Goal: Task Accomplishment & Management: Complete application form

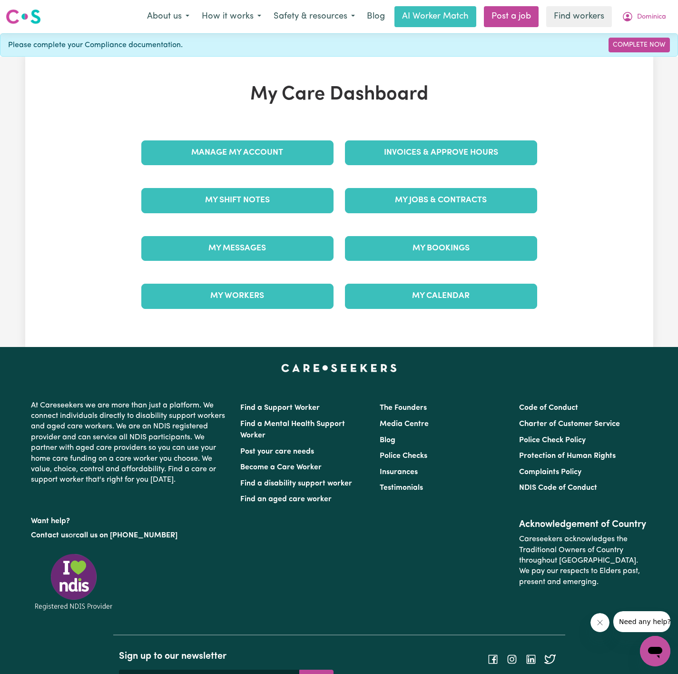
click at [506, 180] on div "My Jobs & Contracts" at bounding box center [441, 201] width 204 height 48
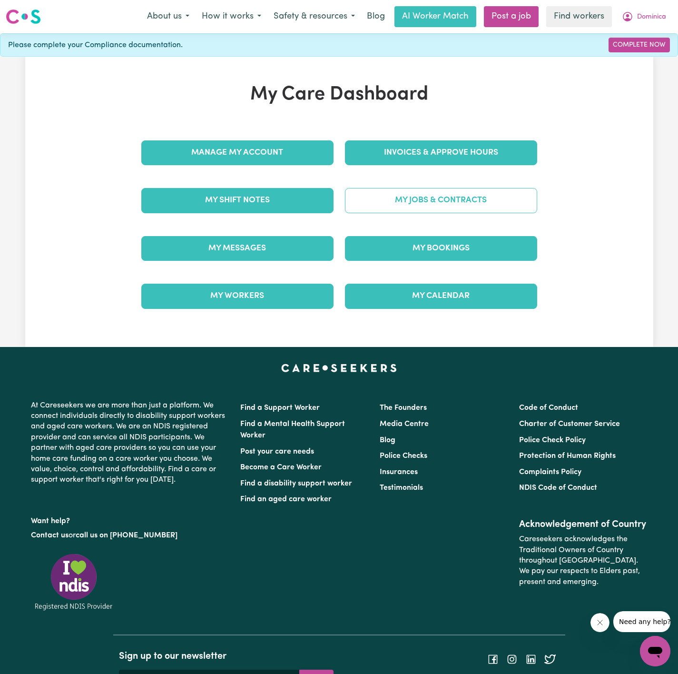
click at [515, 196] on link "My Jobs & Contracts" at bounding box center [441, 200] width 192 height 25
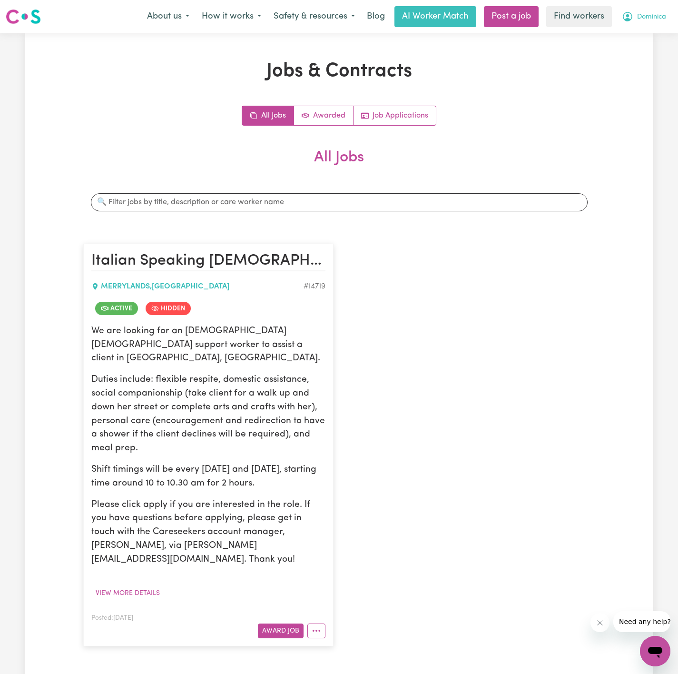
click at [640, 13] on span "Dominica" at bounding box center [652, 17] width 29 height 10
click at [127, 586] on button "View more details" at bounding box center [127, 593] width 73 height 15
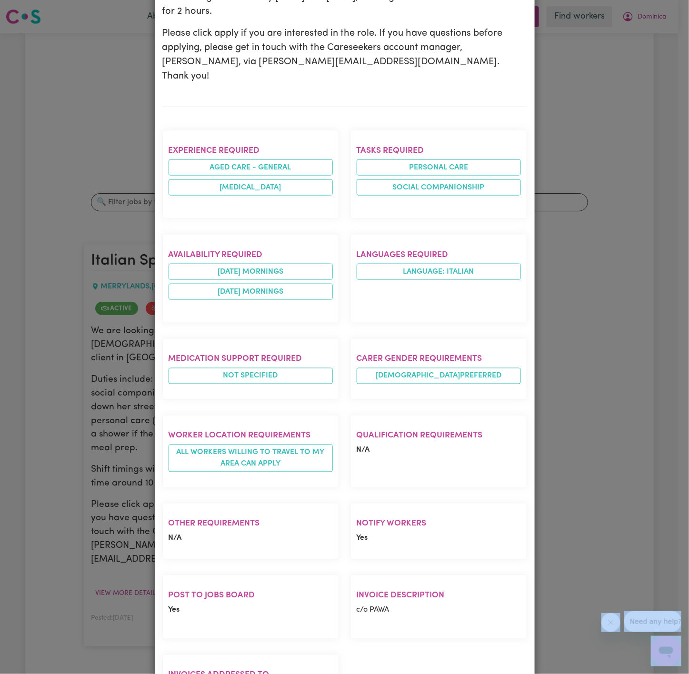
scroll to position [369, 0]
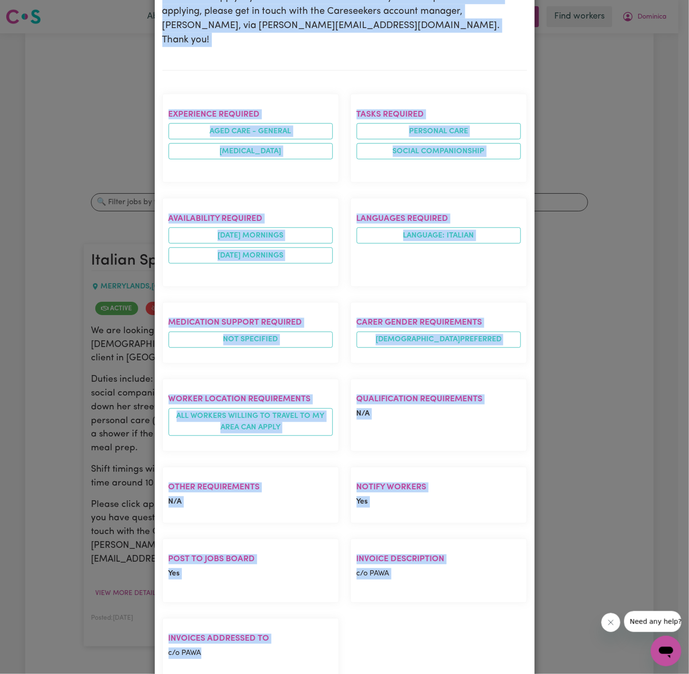
drag, startPoint x: 158, startPoint y: 60, endPoint x: 329, endPoint y: 622, distance: 586.9
click at [329, 622] on div "Italian Speaking Female Support Worker Needed In Merrylands, NSW MERRYLANDS , N…" at bounding box center [344, 195] width 365 height 1019
copy div "Italian Speaking Female Support Worker Needed In Merrylands, NSW MERRYLANDS , N…"
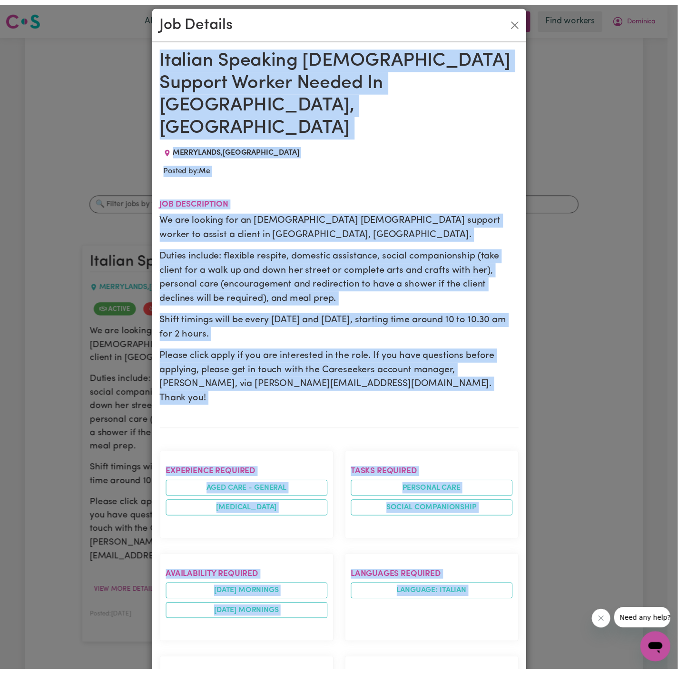
scroll to position [0, 0]
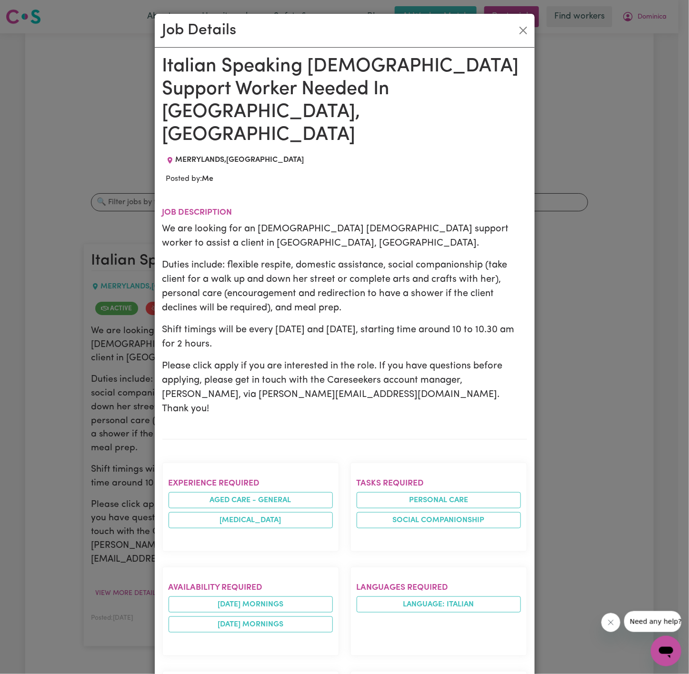
click at [523, 22] on div "Job Details" at bounding box center [345, 31] width 380 height 34
drag, startPoint x: 563, startPoint y: 33, endPoint x: 534, endPoint y: 29, distance: 28.9
click at [561, 32] on div "Job Details Italian Speaking Female Support Worker Needed In Merrylands, NSW ME…" at bounding box center [344, 337] width 689 height 674
click at [516, 26] on button "Close" at bounding box center [523, 30] width 15 height 15
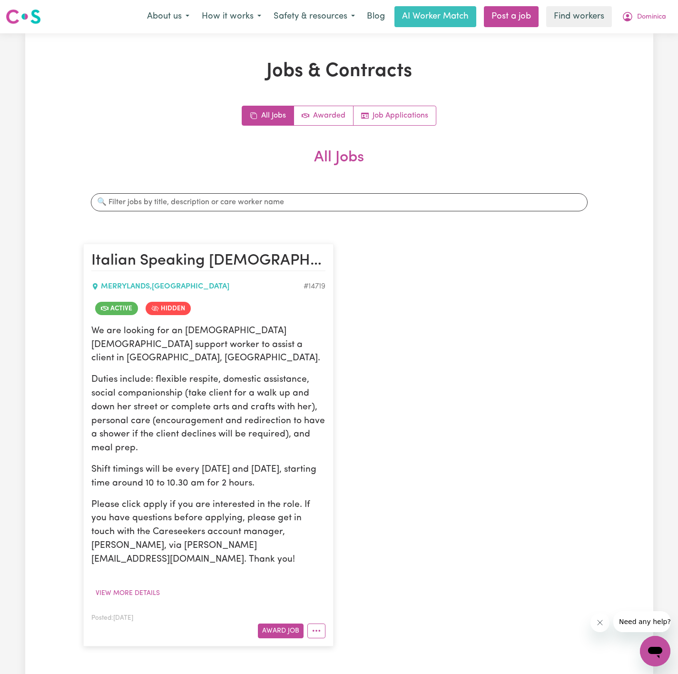
click at [608, 76] on div "Jobs & Contracts All Jobs Awarded Job Applications All Jobs Search jobs Italian…" at bounding box center [339, 369] width 628 height 619
click at [516, 17] on link "Post a job" at bounding box center [511, 16] width 55 height 21
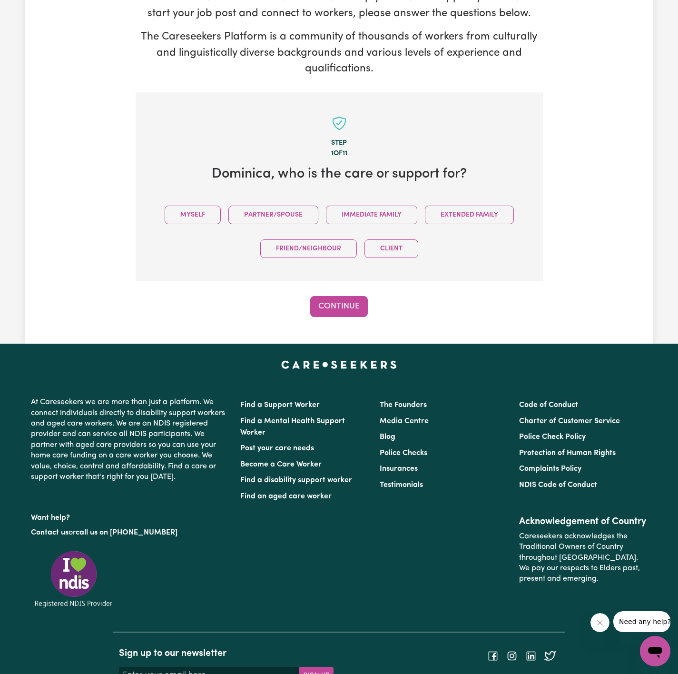
scroll to position [170, 0]
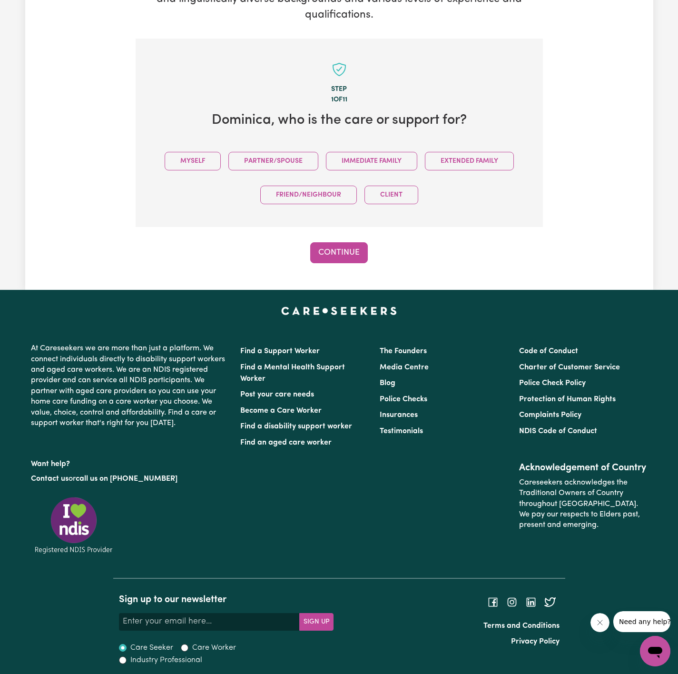
drag, startPoint x: 183, startPoint y: 153, endPoint x: 296, endPoint y: 206, distance: 125.0
click at [189, 153] on button "Myself" at bounding box center [193, 161] width 56 height 19
click at [344, 254] on button "Continue" at bounding box center [339, 252] width 58 height 21
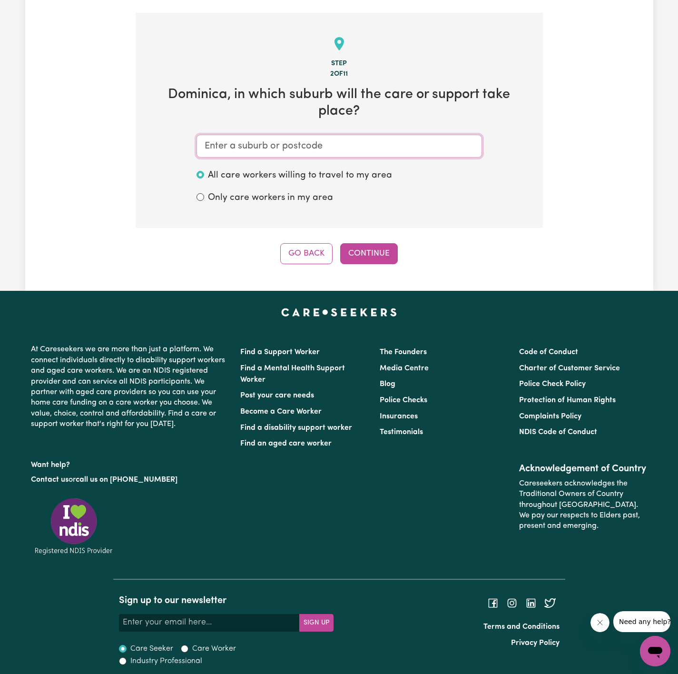
drag, startPoint x: 330, startPoint y: 136, endPoint x: 411, endPoint y: 149, distance: 82.3
click at [337, 135] on input "text" at bounding box center [340, 146] width 286 height 23
click at [339, 144] on input "text" at bounding box center [340, 146] width 286 height 23
paste input "Merrylands"
type input "Merrylands"
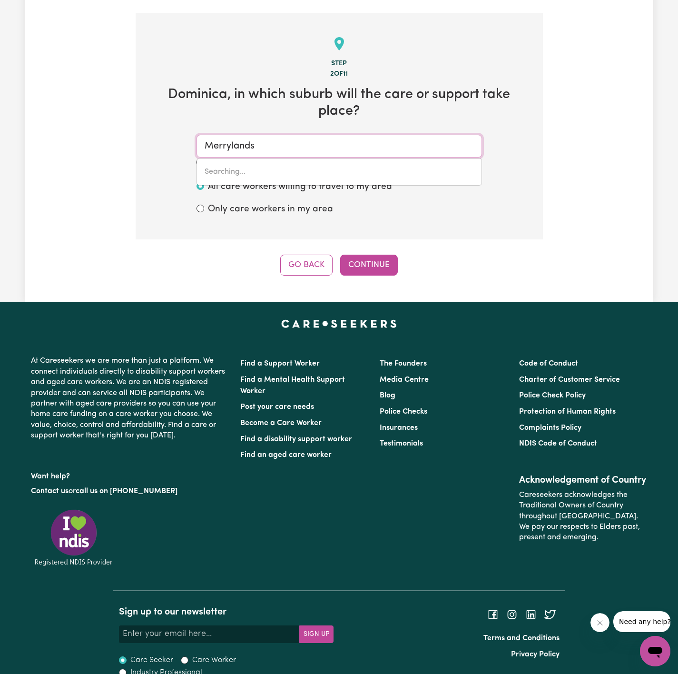
type input "Merrylands, New South Wales, 2160"
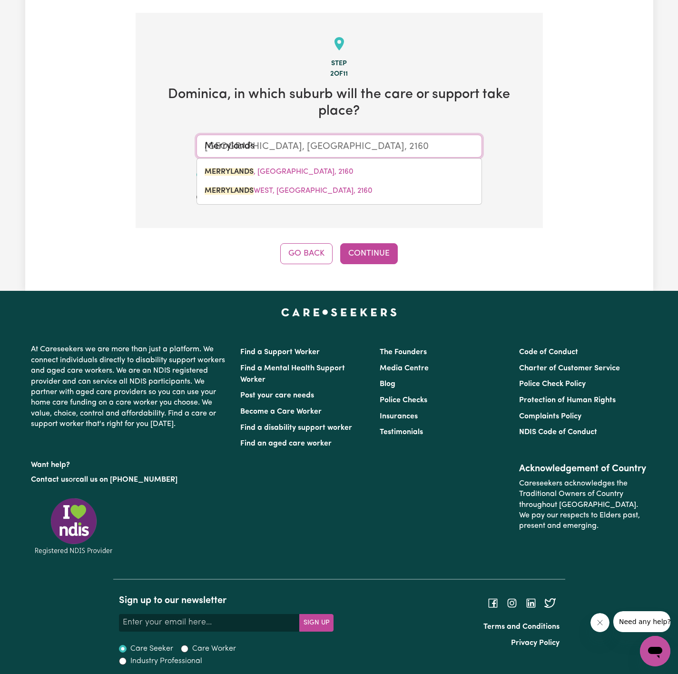
drag, startPoint x: 285, startPoint y: 166, endPoint x: 316, endPoint y: 177, distance: 33.4
click at [290, 167] on link "MERRYLANDS , New South Wales, 2160" at bounding box center [339, 171] width 285 height 19
type input "MERRYLANDS, New South Wales, 2160"
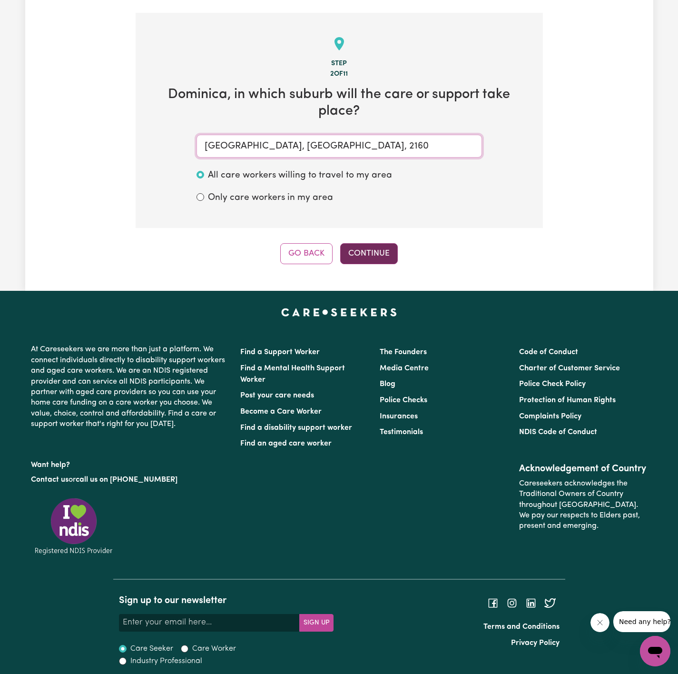
type input "MERRYLANDS, New South Wales, 2160"
click at [372, 253] on button "Continue" at bounding box center [369, 253] width 58 height 21
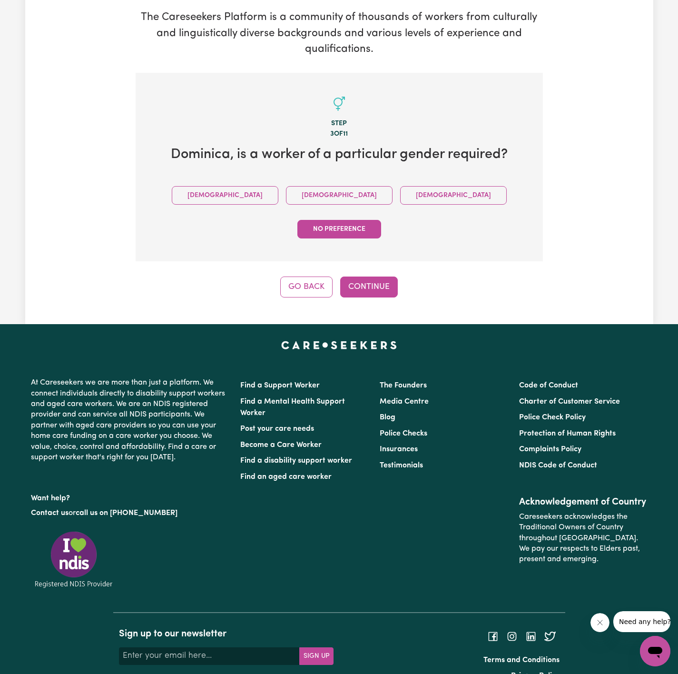
click at [286, 189] on button "Female" at bounding box center [339, 195] width 107 height 19
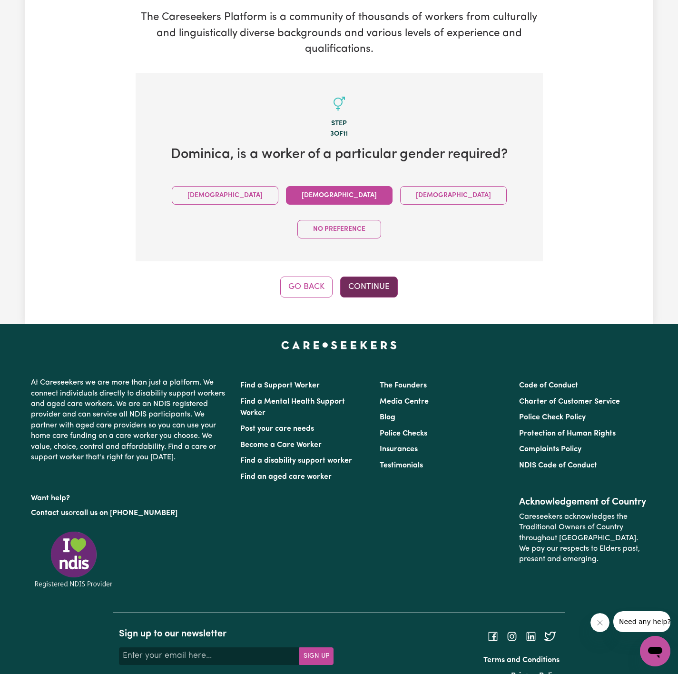
click at [384, 277] on button "Continue" at bounding box center [369, 287] width 58 height 21
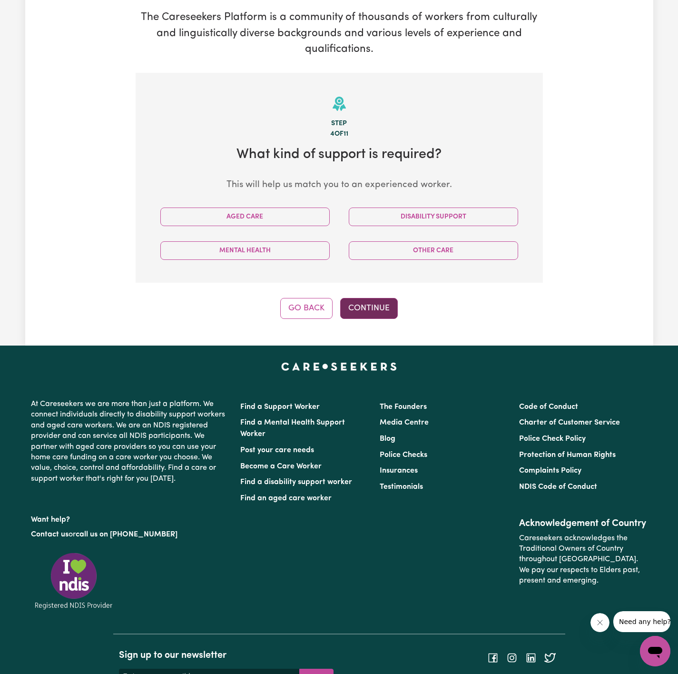
scroll to position [190, 0]
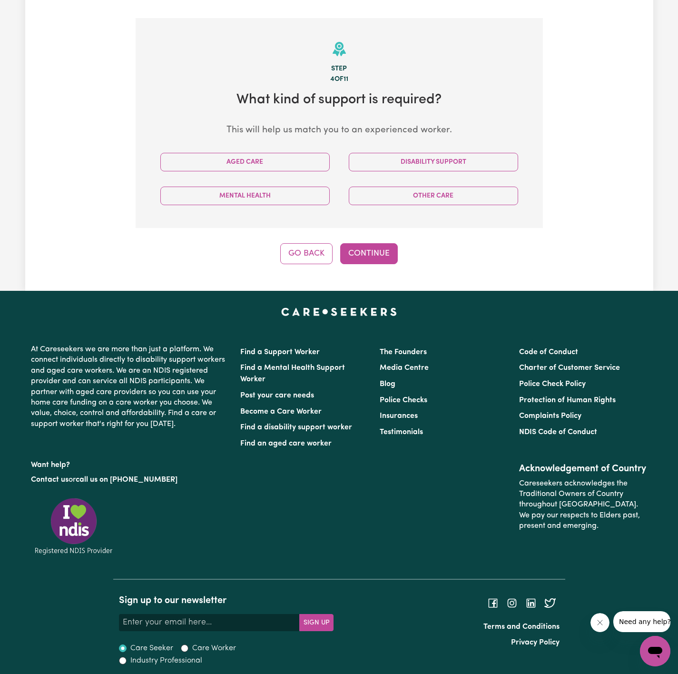
drag, startPoint x: 272, startPoint y: 150, endPoint x: 293, endPoint y: 171, distance: 30.0
click at [273, 150] on div "Aged Care" at bounding box center [245, 162] width 189 height 34
drag, startPoint x: 292, startPoint y: 161, endPoint x: 300, endPoint y: 170, distance: 12.5
click at [294, 162] on button "Aged Care" at bounding box center [244, 162] width 169 height 19
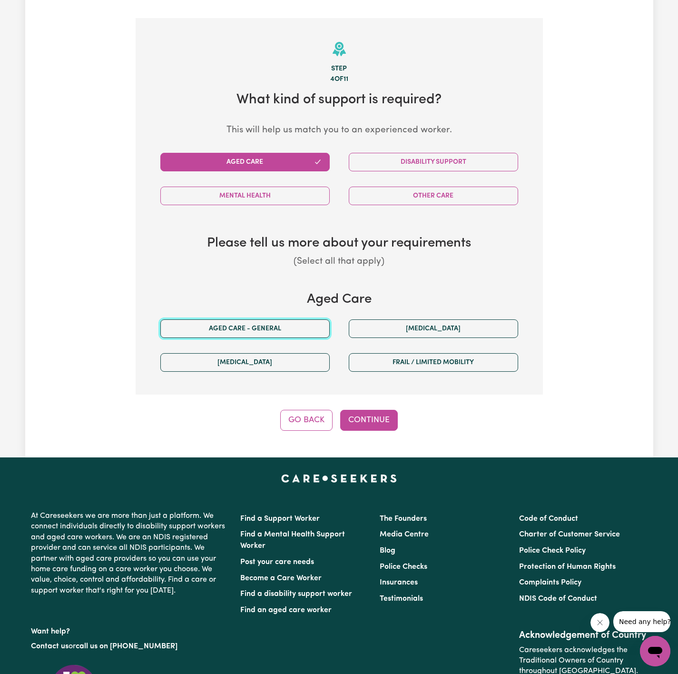
drag, startPoint x: 304, startPoint y: 333, endPoint x: 333, endPoint y: 343, distance: 30.3
click at [309, 333] on button "Aged care - General" at bounding box center [244, 328] width 169 height 19
click at [370, 420] on button "Continue" at bounding box center [369, 420] width 58 height 21
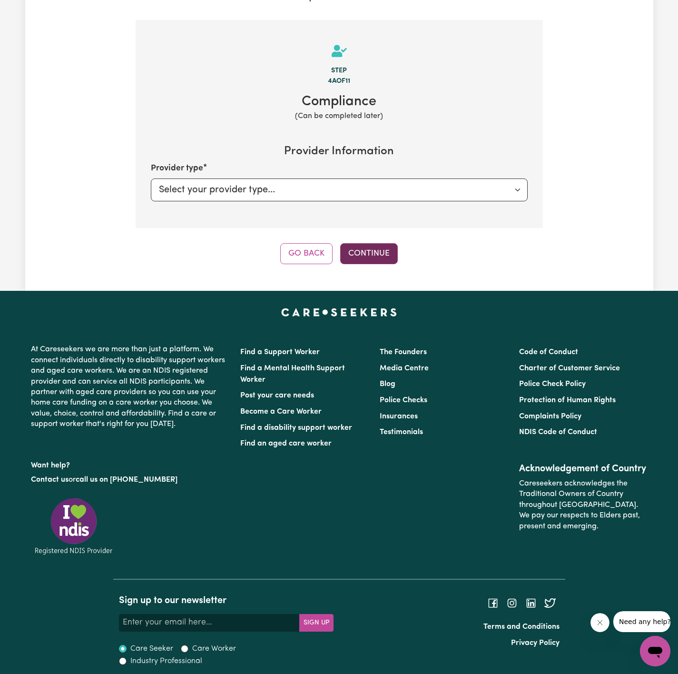
click at [381, 250] on button "Continue" at bounding box center [369, 253] width 58 height 21
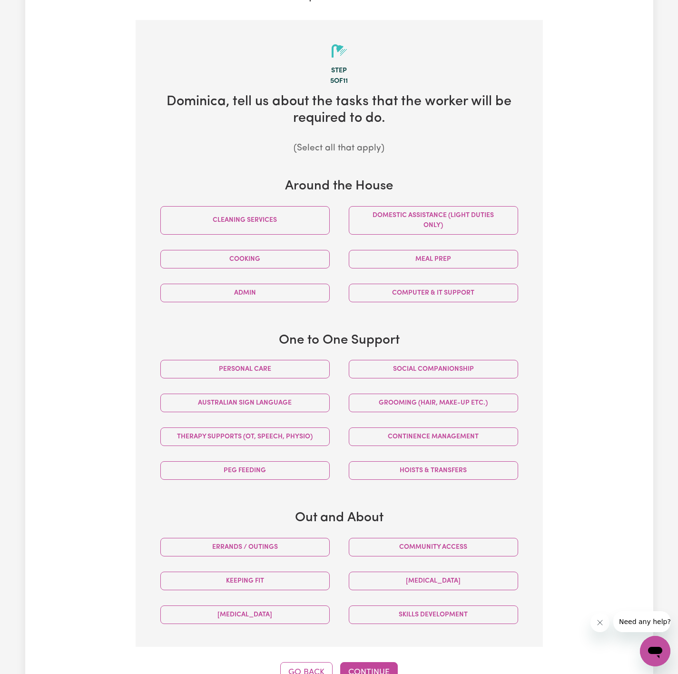
scroll to position [209, 0]
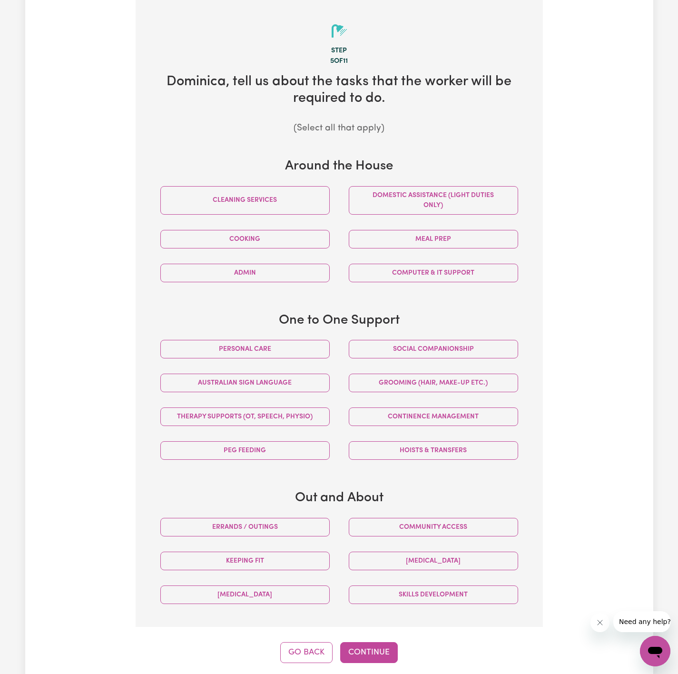
drag, startPoint x: 304, startPoint y: 343, endPoint x: 425, endPoint y: 365, distance: 122.4
click at [305, 343] on button "Personal care" at bounding box center [244, 349] width 169 height 19
click at [429, 366] on div "Social companionship" at bounding box center [433, 349] width 189 height 34
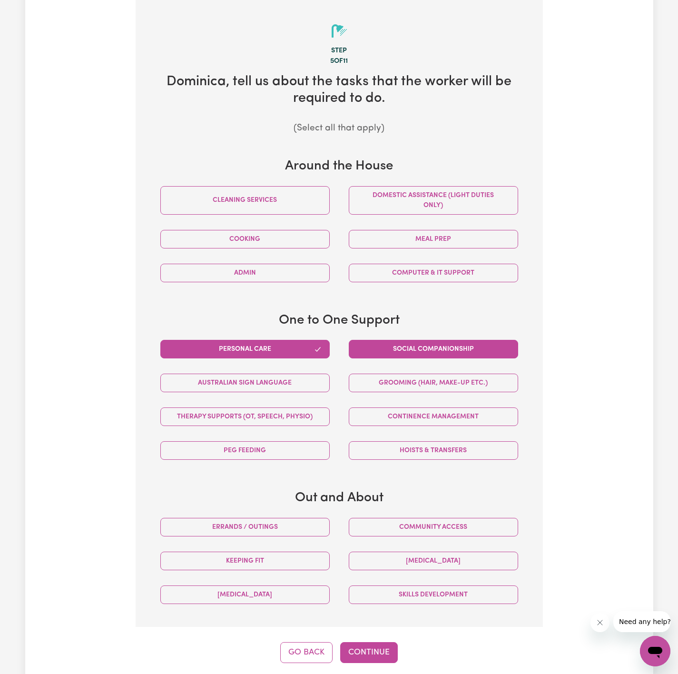
click at [439, 350] on button "Social companionship" at bounding box center [433, 349] width 169 height 19
click at [360, 656] on button "Continue" at bounding box center [369, 652] width 58 height 21
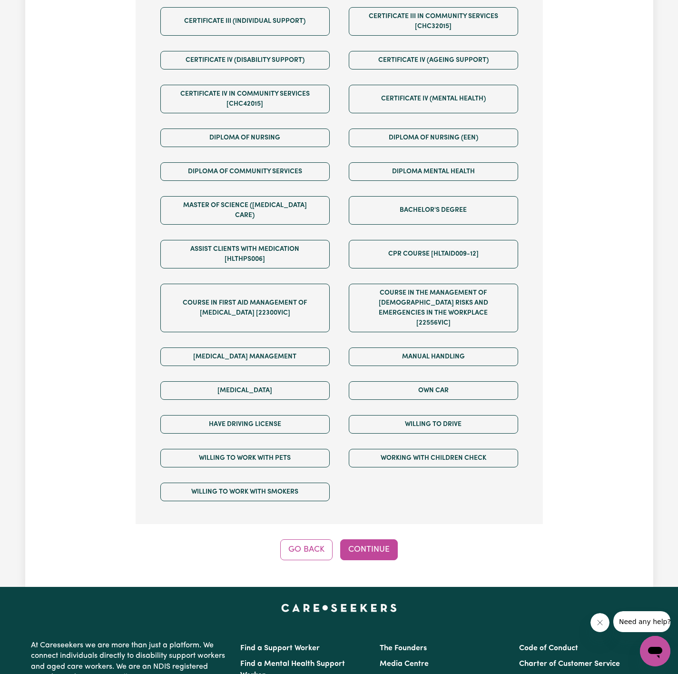
click at [380, 539] on button "Continue" at bounding box center [369, 549] width 58 height 21
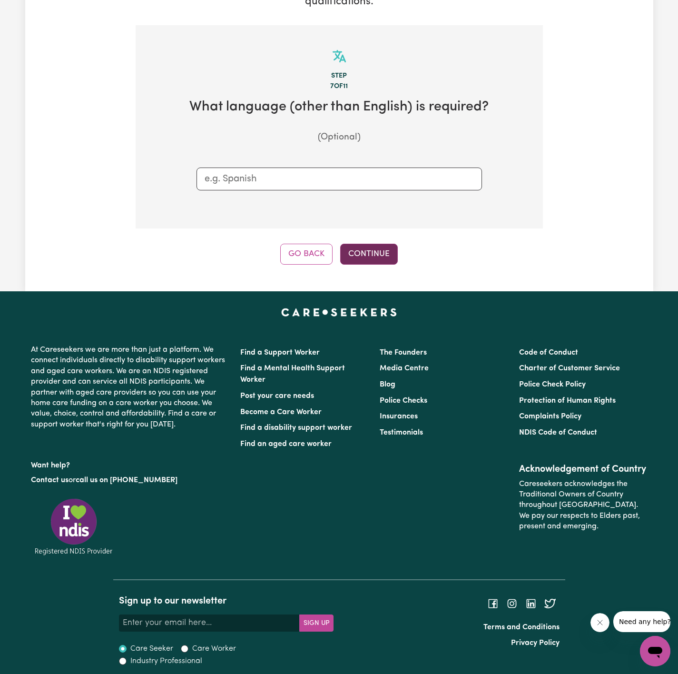
click at [377, 250] on button "Continue" at bounding box center [369, 254] width 58 height 21
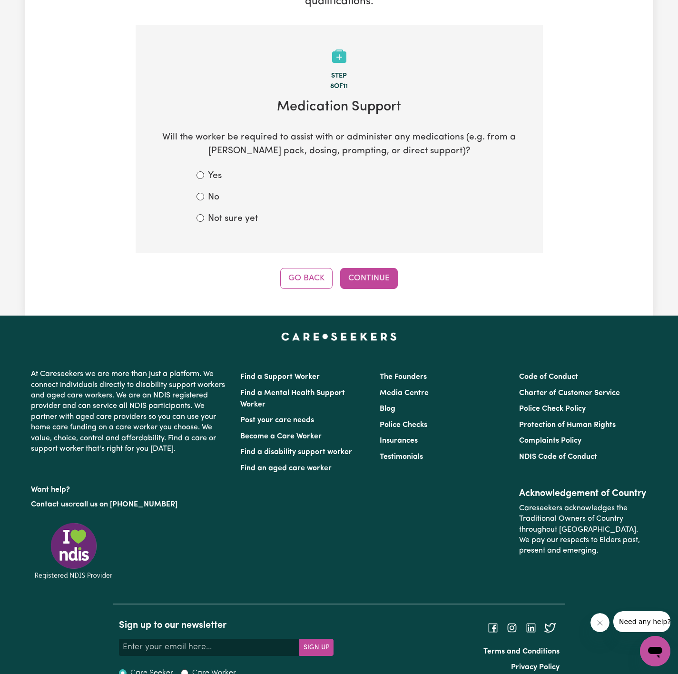
scroll to position [208, 0]
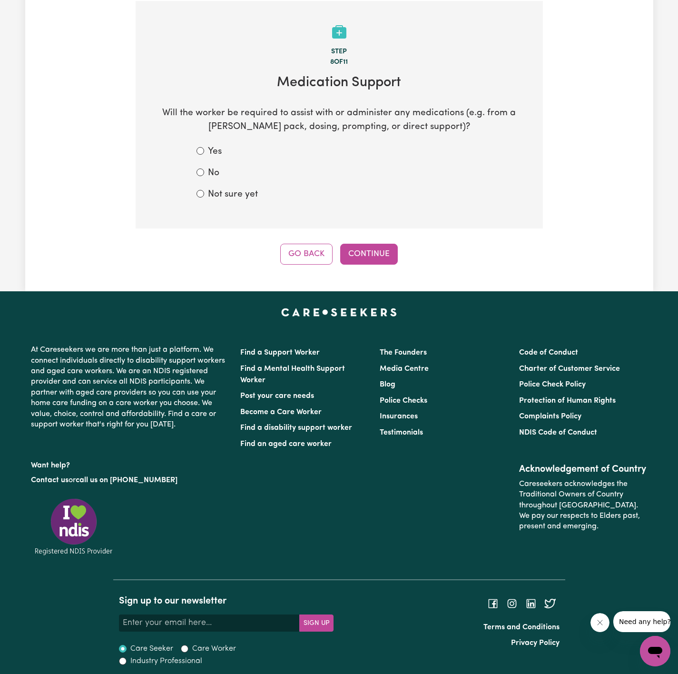
drag, startPoint x: 209, startPoint y: 168, endPoint x: 216, endPoint y: 178, distance: 12.3
click at [210, 168] on label "No" at bounding box center [213, 174] width 11 height 14
click at [204, 169] on input "No" at bounding box center [201, 173] width 8 height 8
radio input "true"
click at [383, 255] on button "Continue" at bounding box center [369, 254] width 58 height 21
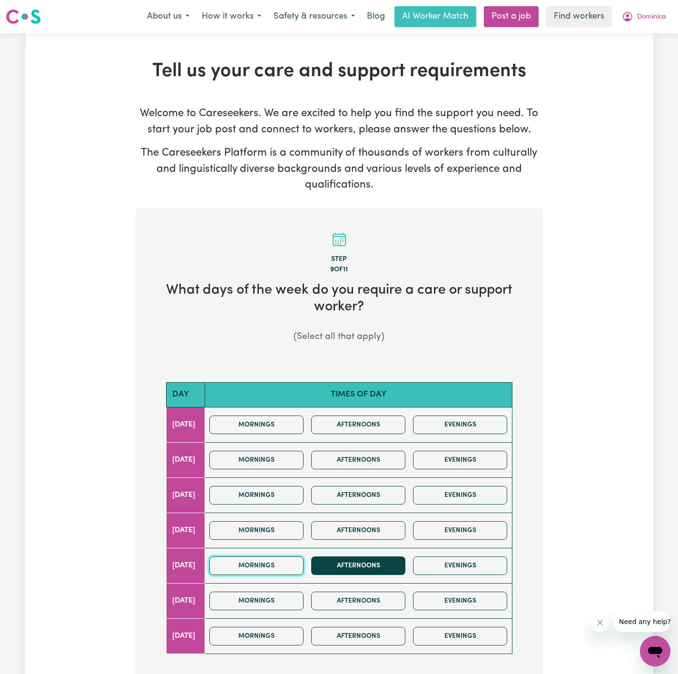
drag, startPoint x: 310, startPoint y: 568, endPoint x: 332, endPoint y: 569, distance: 21.9
click at [329, 568] on div "Mornings Afternoons Evenings" at bounding box center [359, 566] width 306 height 34
click at [397, 578] on div "Mornings Afternoons Evenings" at bounding box center [359, 566] width 306 height 34
click at [279, 578] on div "Mornings Afternoons Evenings" at bounding box center [359, 566] width 306 height 34
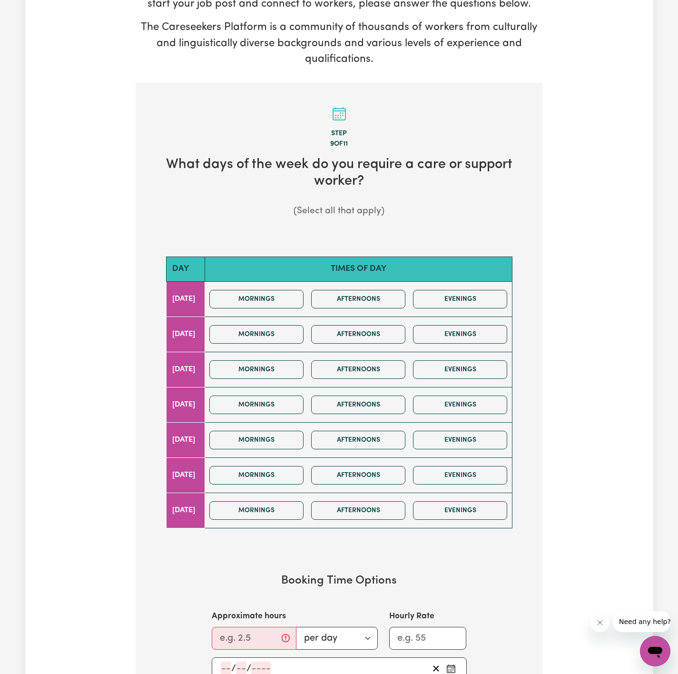
scroll to position [143, 0]
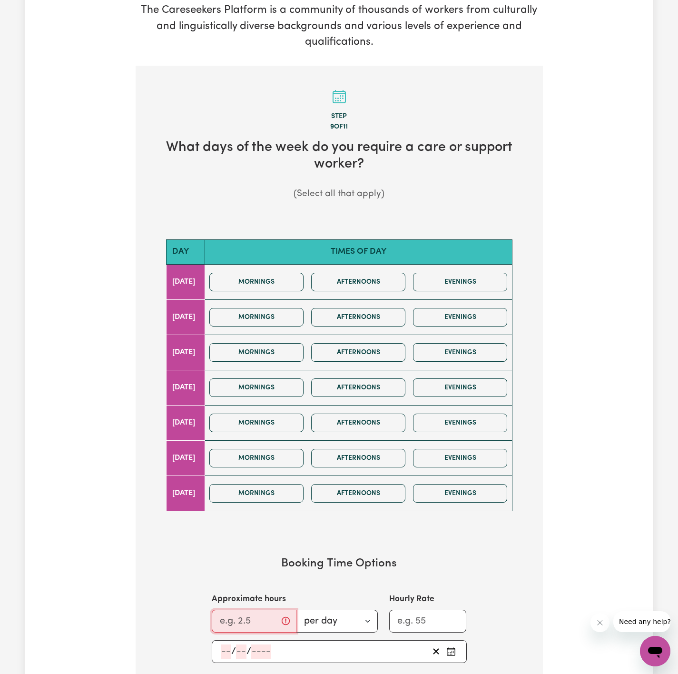
click at [231, 628] on input "Approximate hours" at bounding box center [254, 621] width 85 height 23
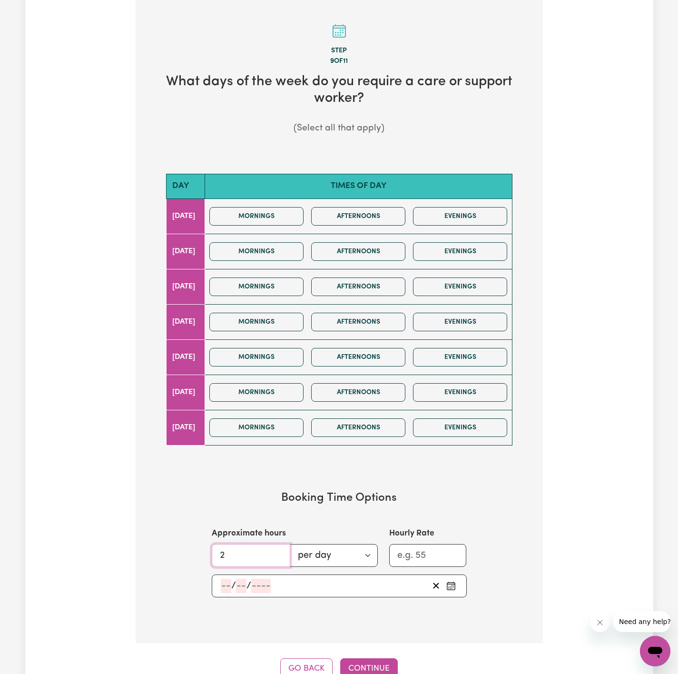
scroll to position [214, 0]
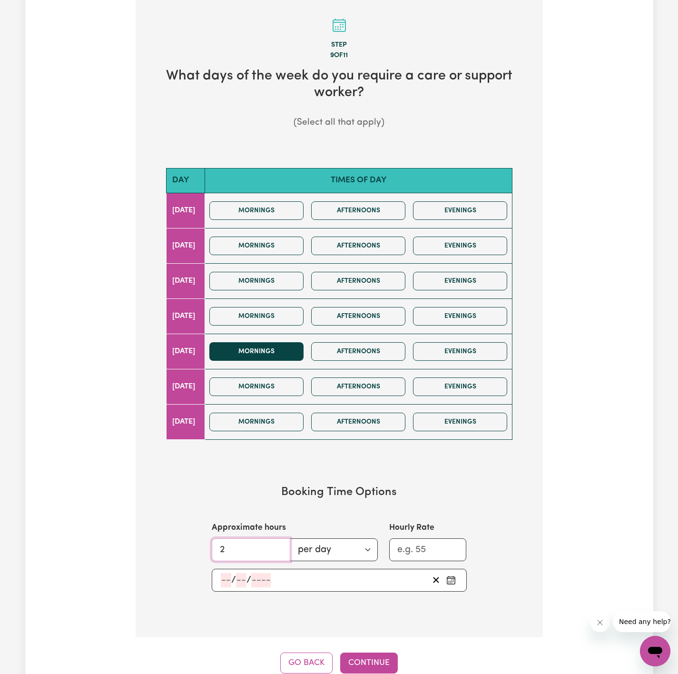
type input "2"
click at [290, 352] on button "Mornings" at bounding box center [256, 351] width 94 height 19
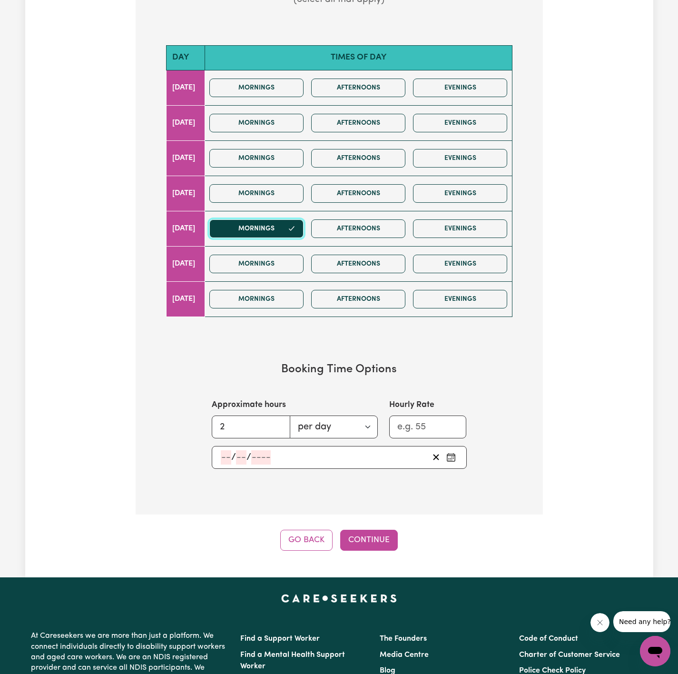
scroll to position [357, 0]
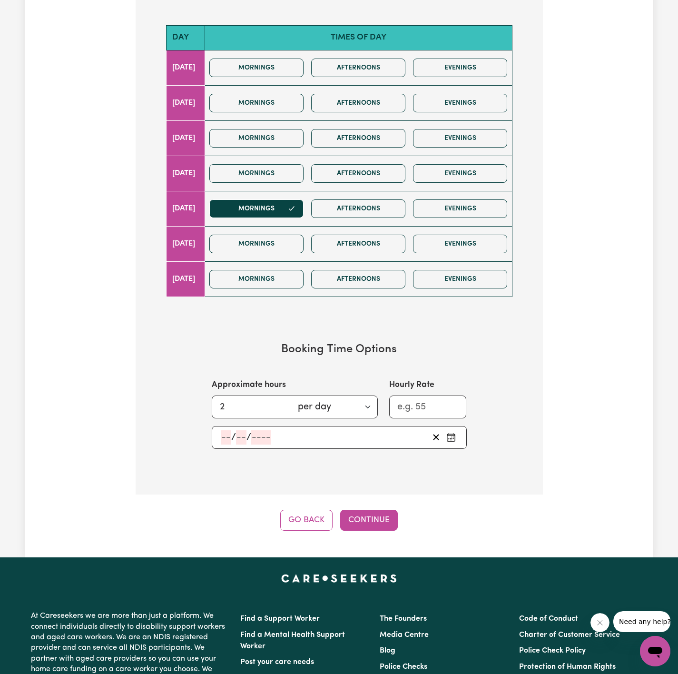
drag, startPoint x: 220, startPoint y: 447, endPoint x: 231, endPoint y: 440, distance: 13.5
click at [226, 444] on div "/ /" at bounding box center [324, 437] width 209 height 14
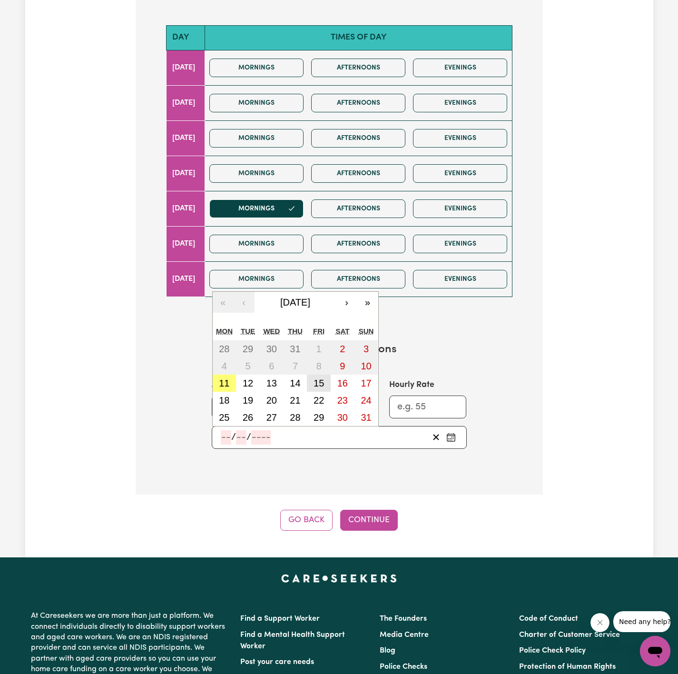
click at [323, 389] on abbr "15" at bounding box center [319, 383] width 10 height 10
type input "2025-08-15"
type input "15"
type input "8"
type input "2025"
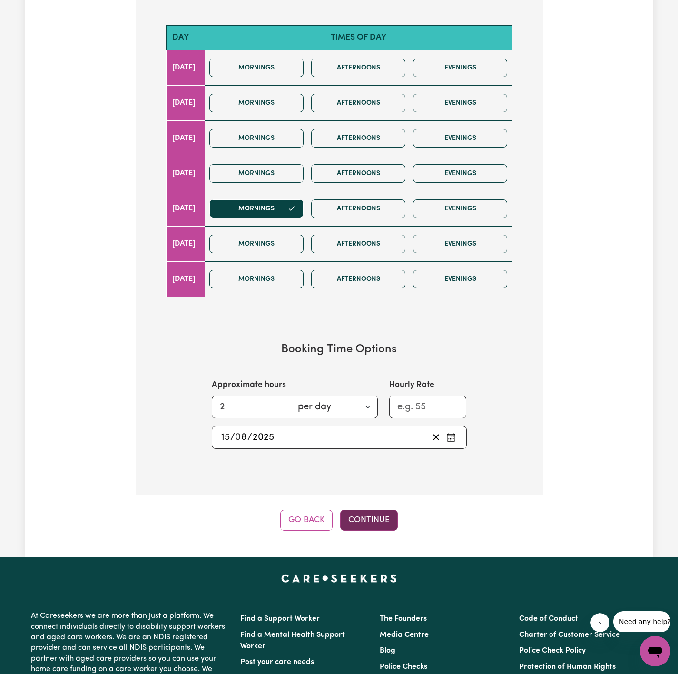
click at [373, 520] on button "Continue" at bounding box center [369, 520] width 58 height 21
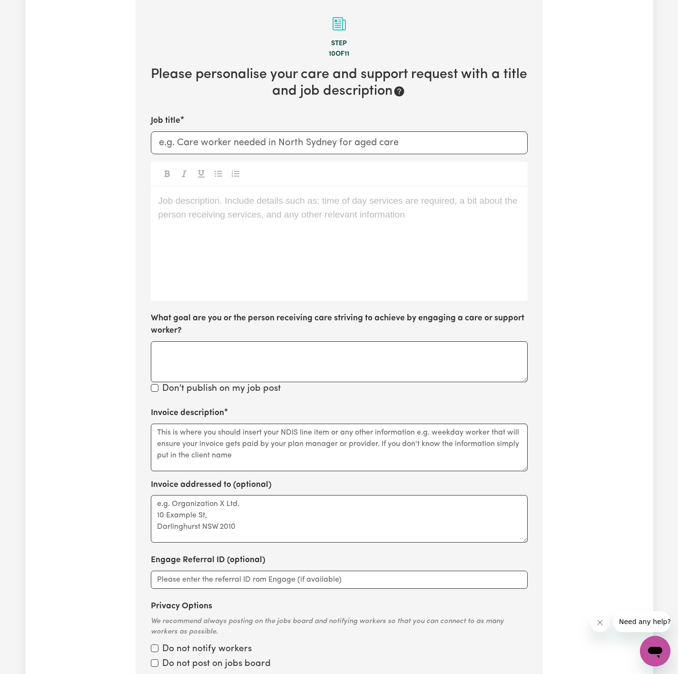
scroll to position [209, 0]
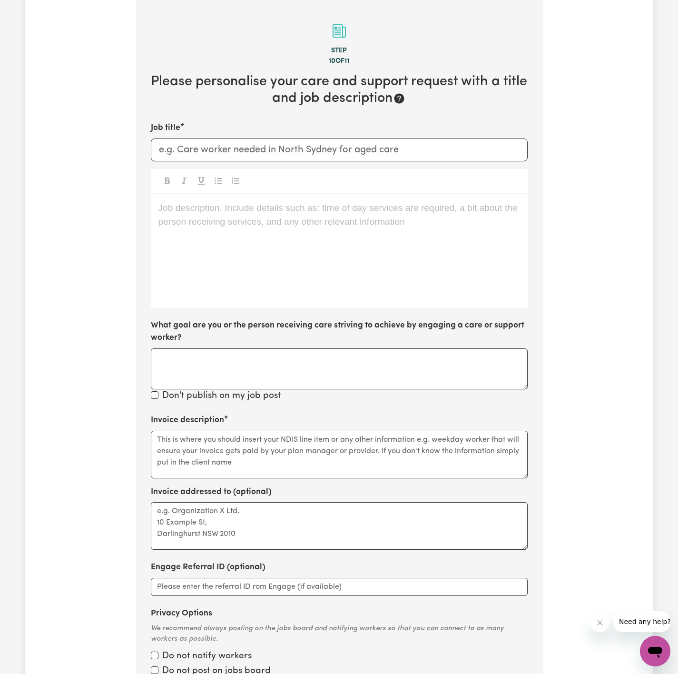
click at [310, 244] on div "Job description. Include details such as: time of day services are required, a …" at bounding box center [339, 251] width 377 height 114
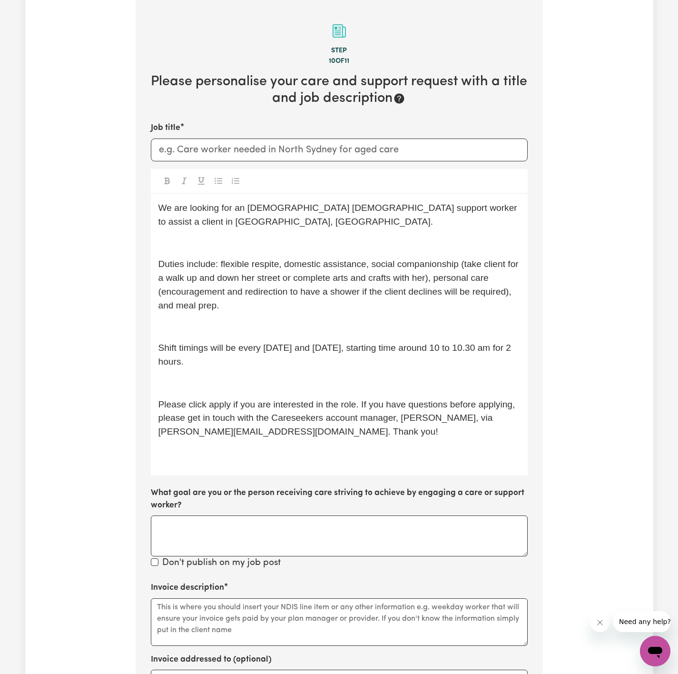
click at [344, 230] on div "We are looking for an Italian-speaking female support worker to assist a client…" at bounding box center [339, 335] width 377 height 282
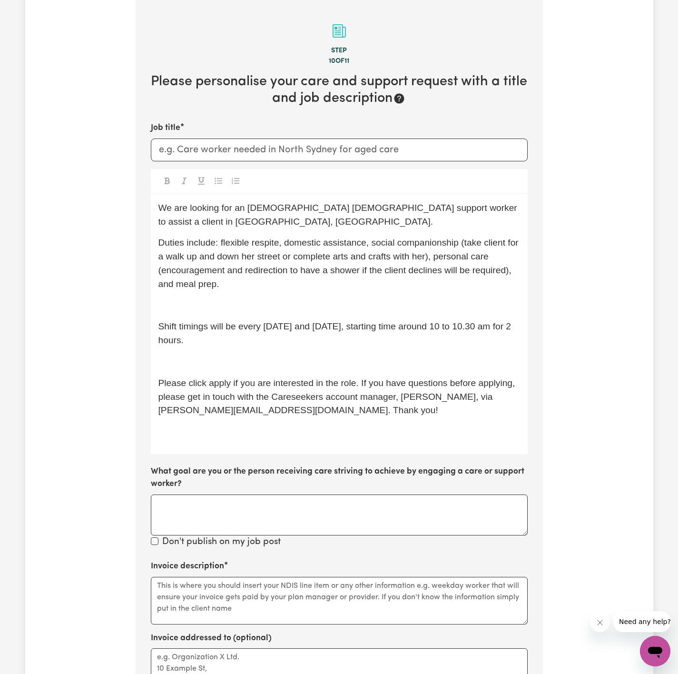
drag, startPoint x: 189, startPoint y: 313, endPoint x: 199, endPoint y: 316, distance: 10.3
click at [189, 313] on div "We are looking for an Italian-speaking female support worker to assist a client…" at bounding box center [339, 324] width 377 height 260
click at [223, 298] on div "We are looking for an Italian-speaking female support worker to assist a client…" at bounding box center [339, 324] width 377 height 260
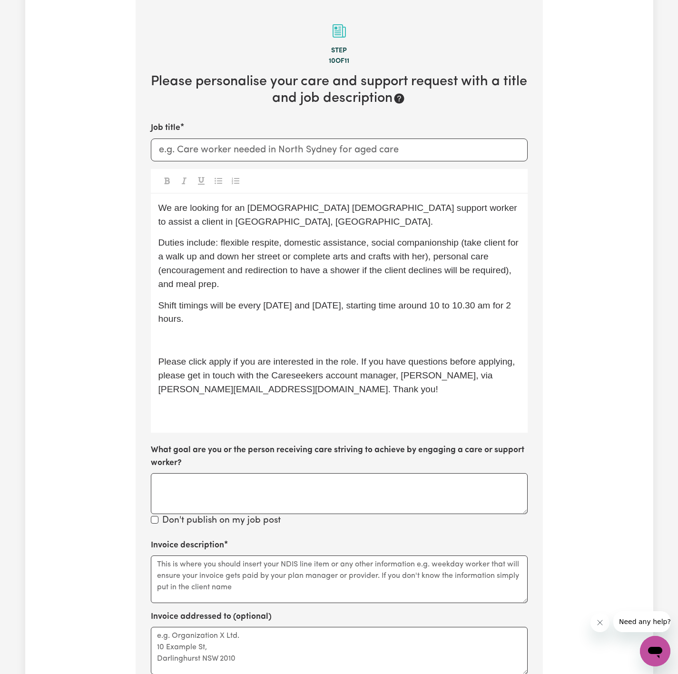
click at [230, 346] on p "﻿" at bounding box center [340, 341] width 362 height 14
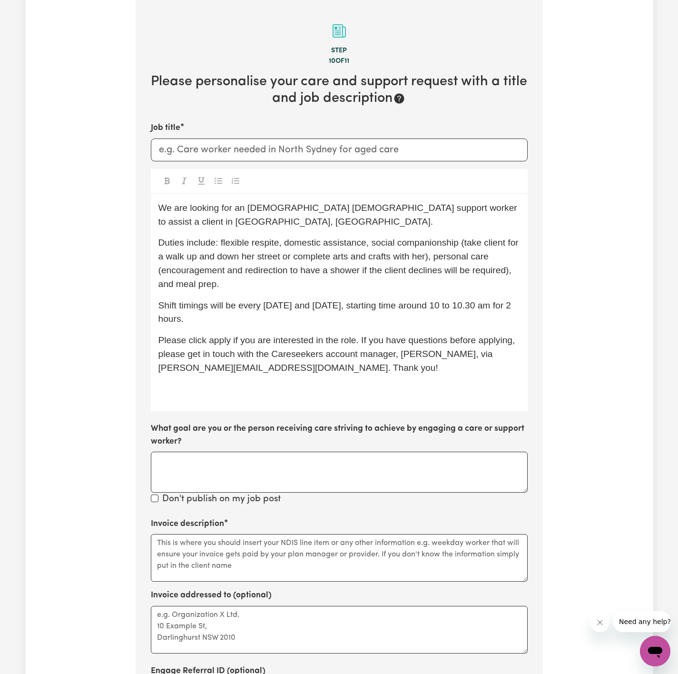
click at [413, 403] on div "We are looking for an Italian-speaking female support worker to assist a client…" at bounding box center [339, 303] width 377 height 218
drag, startPoint x: 267, startPoint y: 229, endPoint x: 280, endPoint y: 223, distance: 14.5
click at [268, 229] on div "We are looking for an Italian-speaking female support worker to assist a client…" at bounding box center [339, 303] width 377 height 218
drag, startPoint x: 311, startPoint y: 210, endPoint x: 240, endPoint y: 214, distance: 71.1
click at [241, 214] on p "We are looking for an Italian-speaking female support worker to assist a client…" at bounding box center [340, 215] width 362 height 28
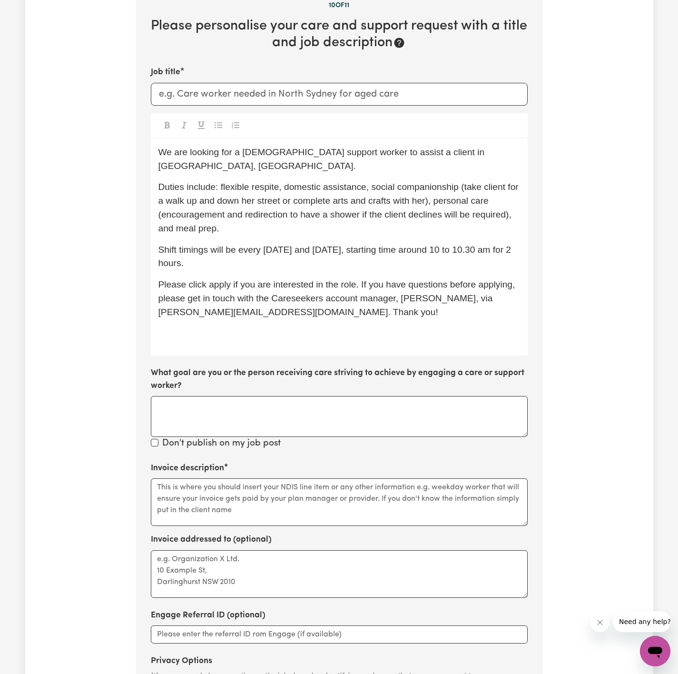
scroll to position [260, 0]
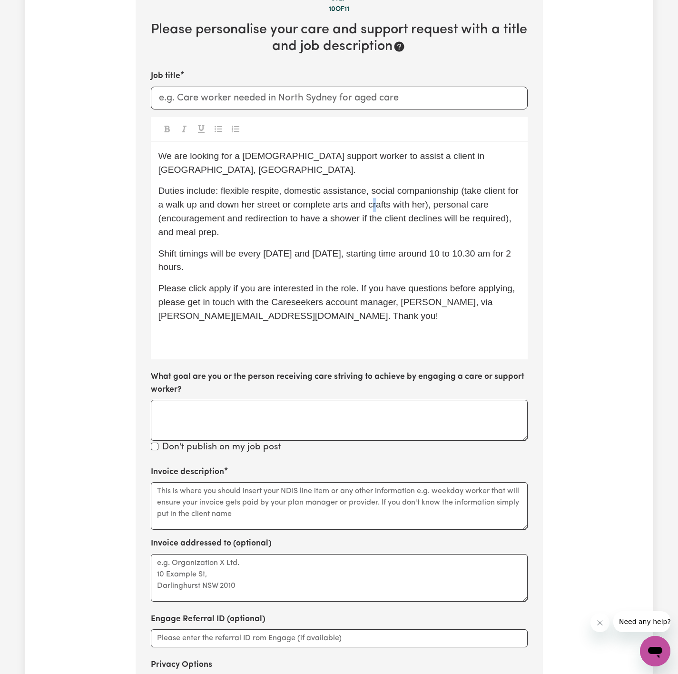
click at [396, 190] on span "Duties include: flexible respite, domestic assistance, social companionship (ta…" at bounding box center [340, 211] width 363 height 51
click at [347, 157] on span "We are looking for an Italian-speaking female support worker to assist a client…" at bounding box center [340, 163] width 362 height 24
click at [347, 98] on input "Job title" at bounding box center [339, 98] width 377 height 23
click at [270, 96] on input "Job title" at bounding box center [339, 98] width 377 height 23
click at [276, 98] on input "Job title" at bounding box center [339, 98] width 377 height 23
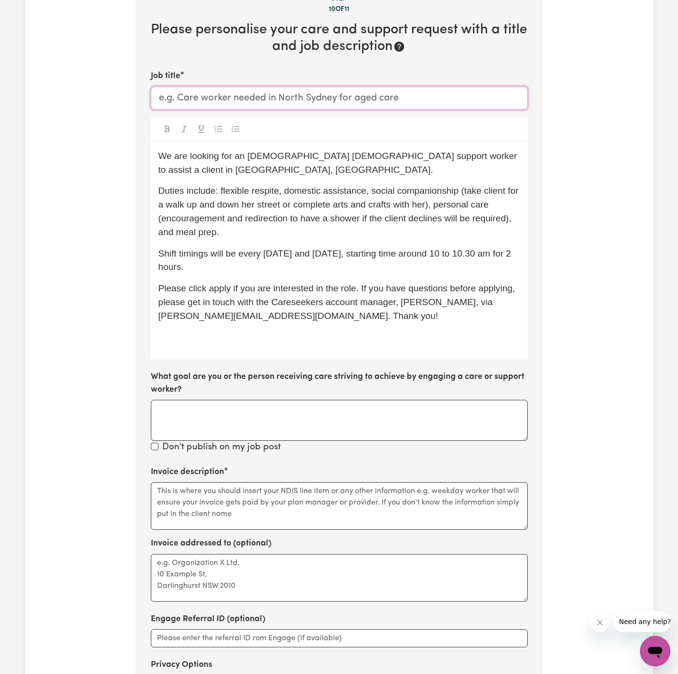
paste input "Italian Speaking Female Support Worker Needed In Merrylands, NSW"
type input "Italian Speaking Female Support Worker Needed In Merrylands, NSW"
click at [209, 343] on div "We are looking for an Italian-speaking female support worker to assist a client…" at bounding box center [339, 251] width 377 height 218
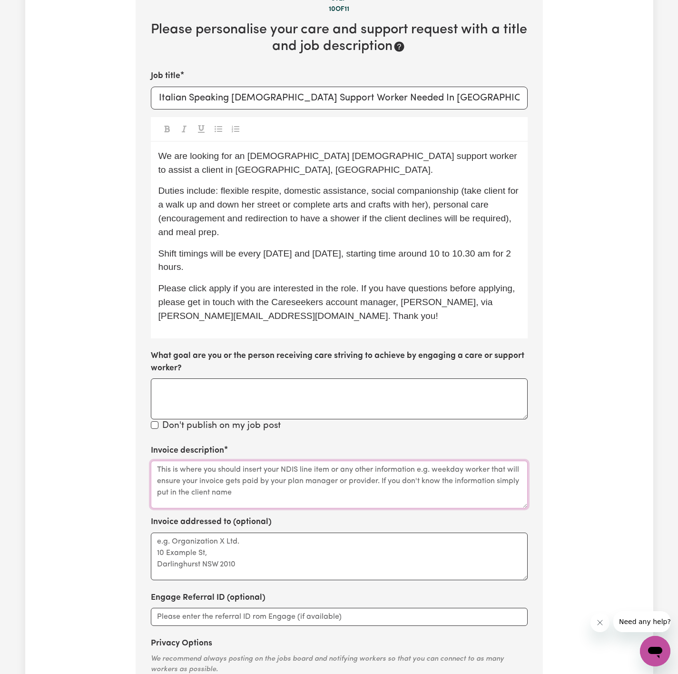
click at [302, 495] on textarea "Invoice description" at bounding box center [339, 485] width 377 height 48
paste textarea "c/o PAWA"
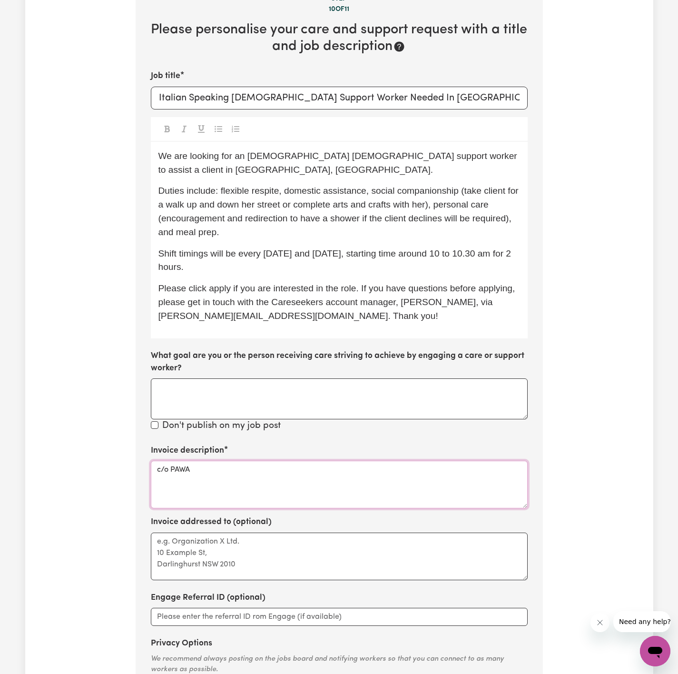
type textarea "c/o PAWA"
click at [276, 558] on textarea "Invoice addressed to (optional)" at bounding box center [339, 557] width 377 height 48
paste textarea "c/o PAWA"
type textarea "c/o PAWA"
drag, startPoint x: 243, startPoint y: 250, endPoint x: 315, endPoint y: 260, distance: 72.0
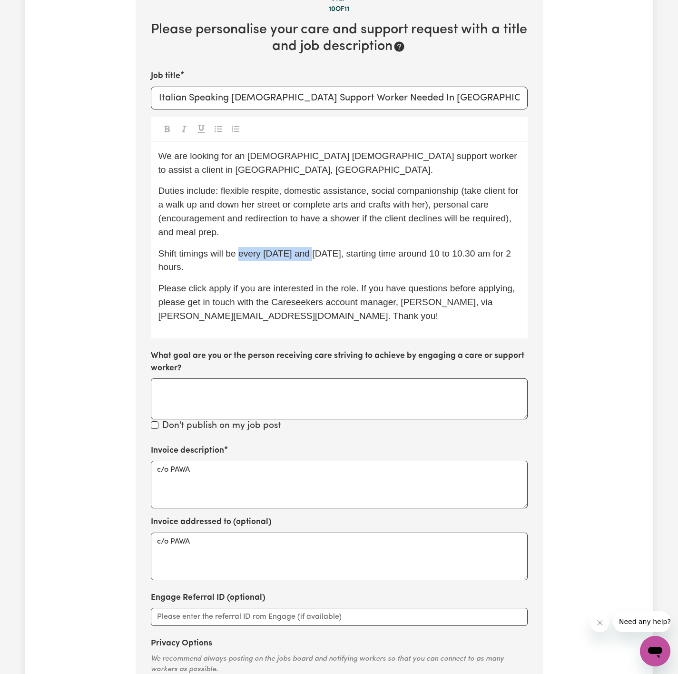
click at [315, 260] on p "Shift timings will be every Tuesday and Friday, starting time around 10 to 10.3…" at bounding box center [340, 261] width 362 height 28
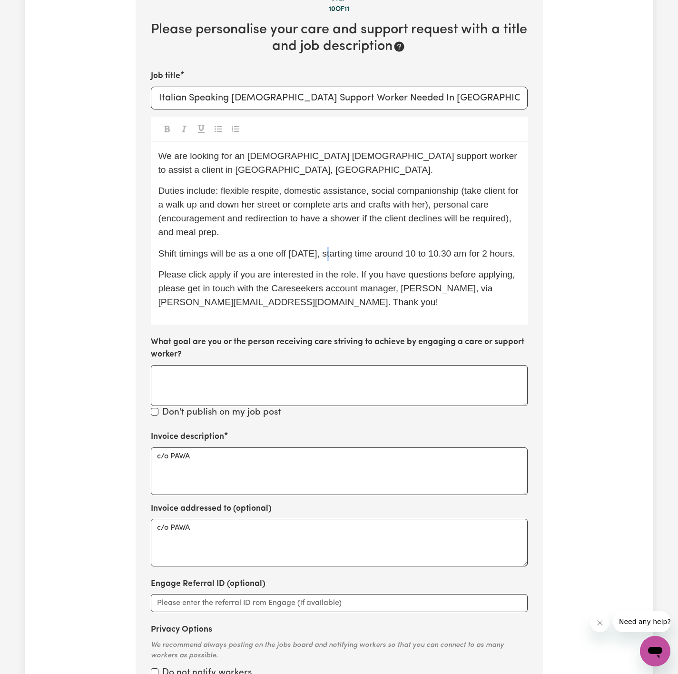
click at [331, 245] on div "We are looking for an Italian-speaking female support worker to assist a client…" at bounding box center [339, 233] width 377 height 183
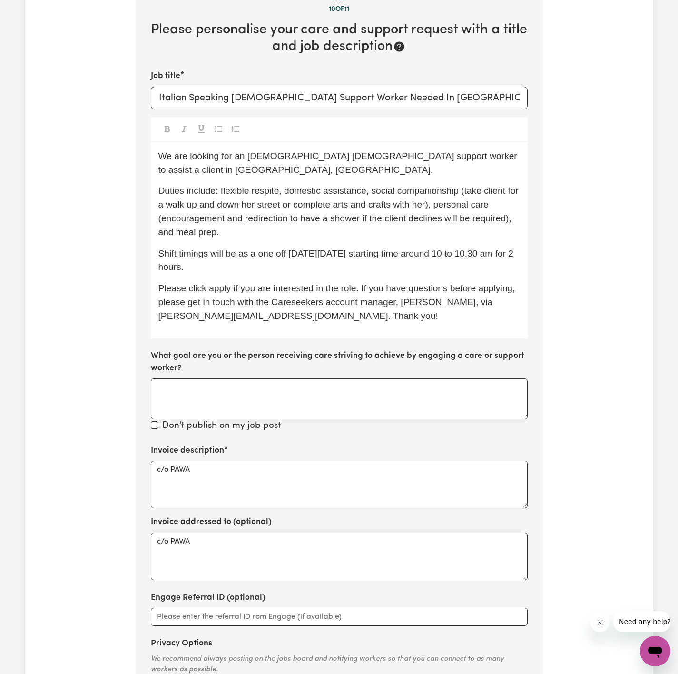
click at [240, 260] on p "Shift timings will be as a one off on Friday15/08 starting time around 10 to 10…" at bounding box center [340, 261] width 362 height 28
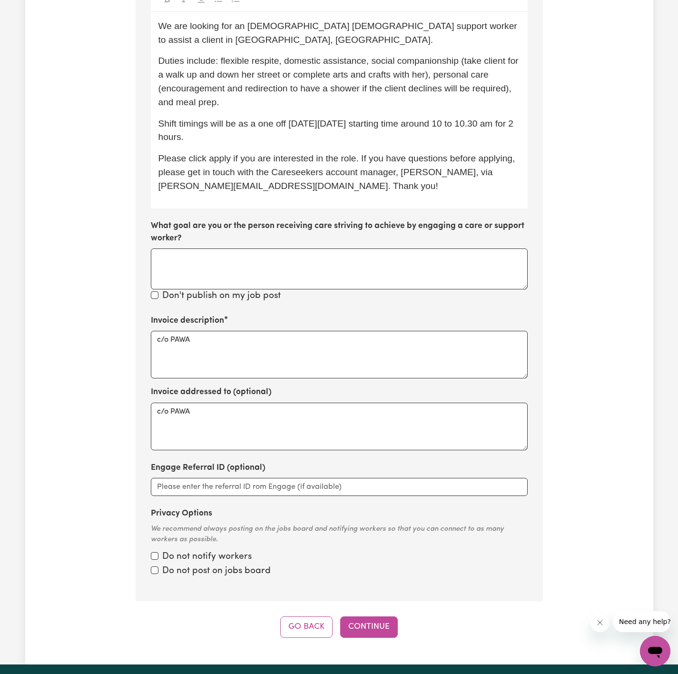
scroll to position [403, 0]
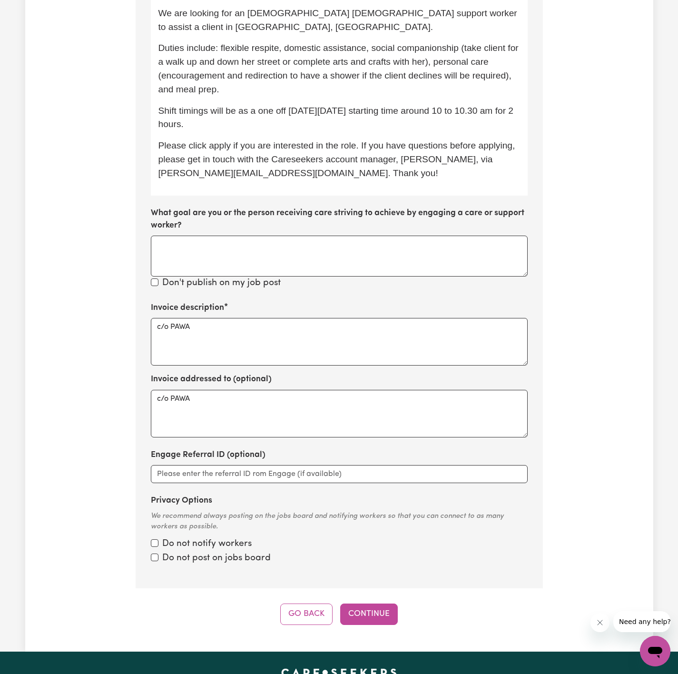
click at [332, 100] on div "We are looking for an Italian-speaking female support worker to assist a client…" at bounding box center [339, 97] width 377 height 197
drag, startPoint x: 400, startPoint y: 139, endPoint x: 398, endPoint y: 147, distance: 8.9
click at [402, 139] on p "Please click apply if you are interested in the role. If you have questions bef…" at bounding box center [340, 159] width 362 height 41
click at [382, 613] on button "Continue" at bounding box center [369, 614] width 58 height 21
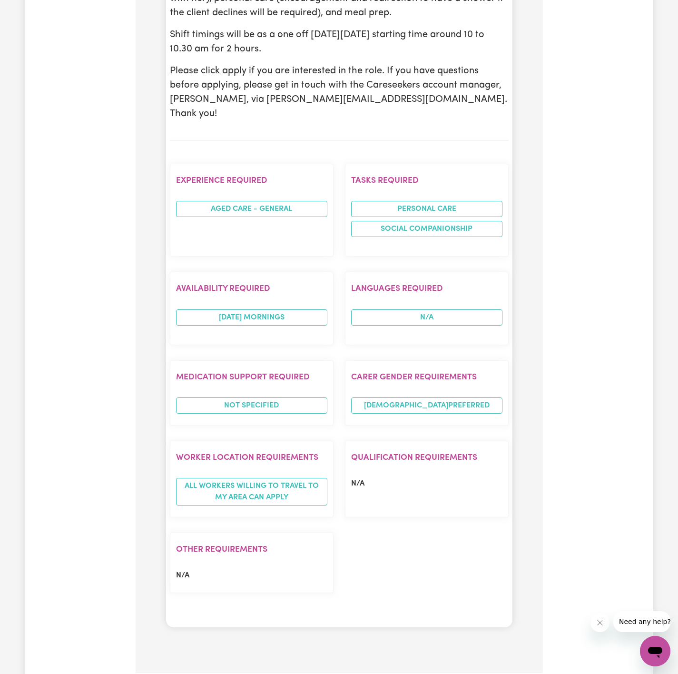
scroll to position [893, 0]
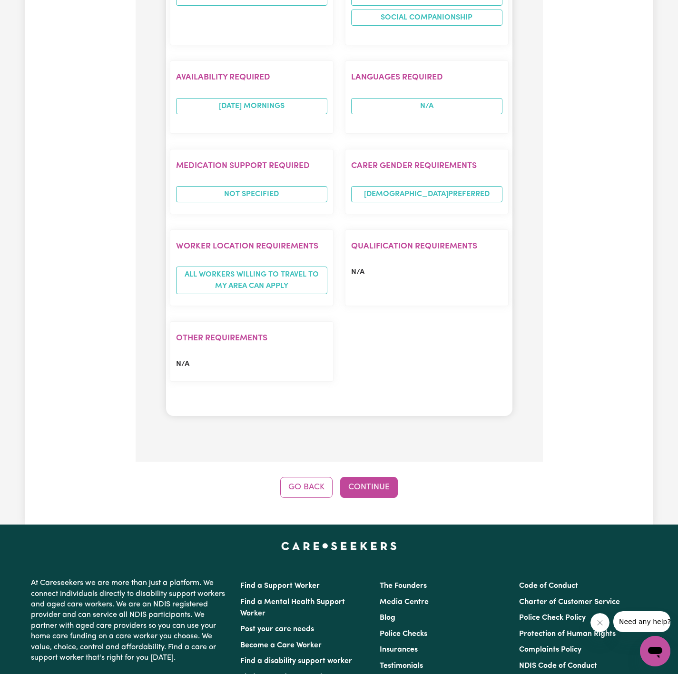
drag, startPoint x: 376, startPoint y: 400, endPoint x: 383, endPoint y: 403, distance: 7.7
click at [378, 477] on button "Continue" at bounding box center [369, 487] width 58 height 21
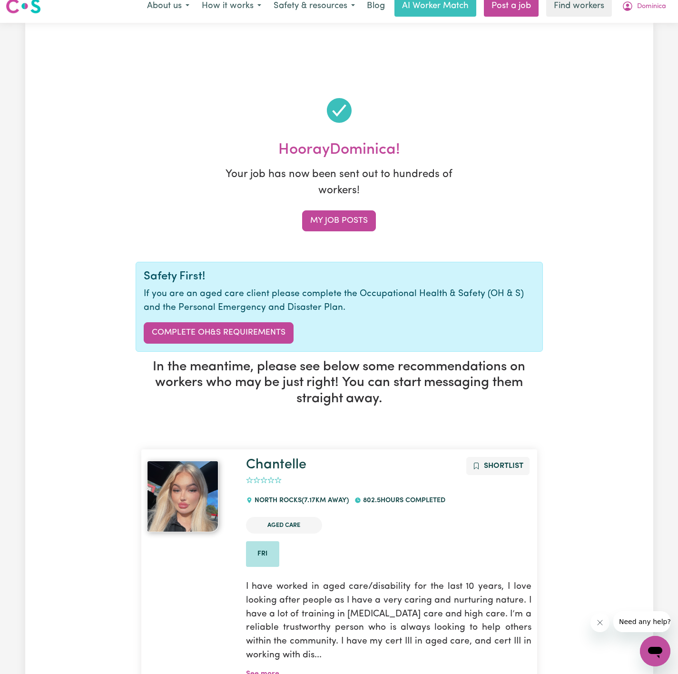
scroll to position [0, 0]
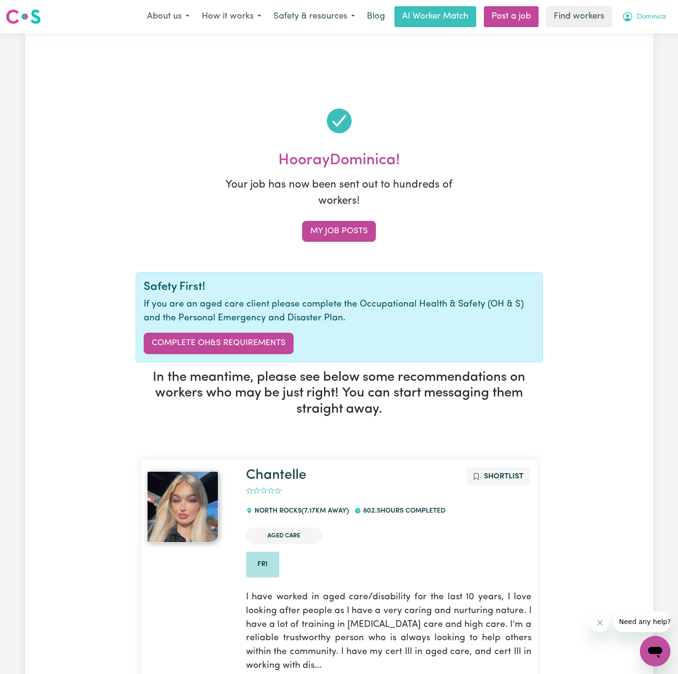
click at [658, 23] on button "Dominica" at bounding box center [644, 17] width 57 height 20
click at [615, 35] on link "My Dashboard" at bounding box center [634, 37] width 75 height 18
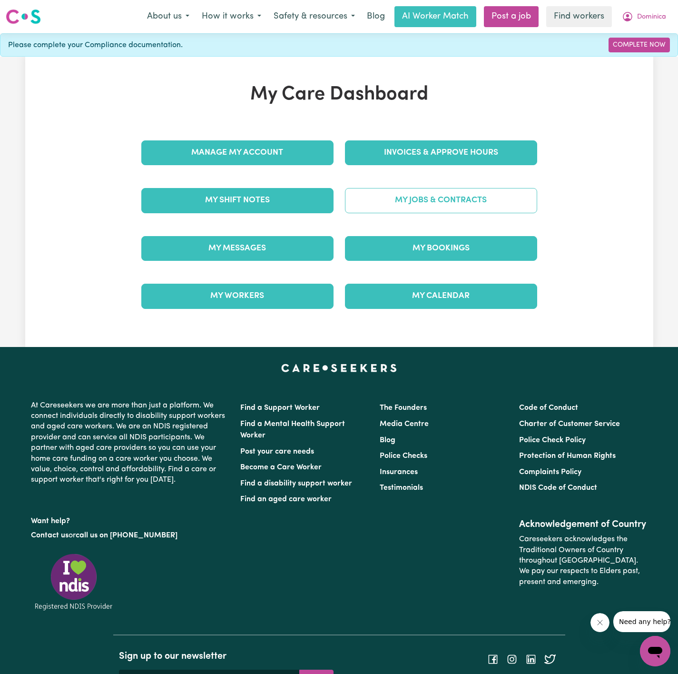
click at [425, 199] on link "My Jobs & Contracts" at bounding box center [441, 200] width 192 height 25
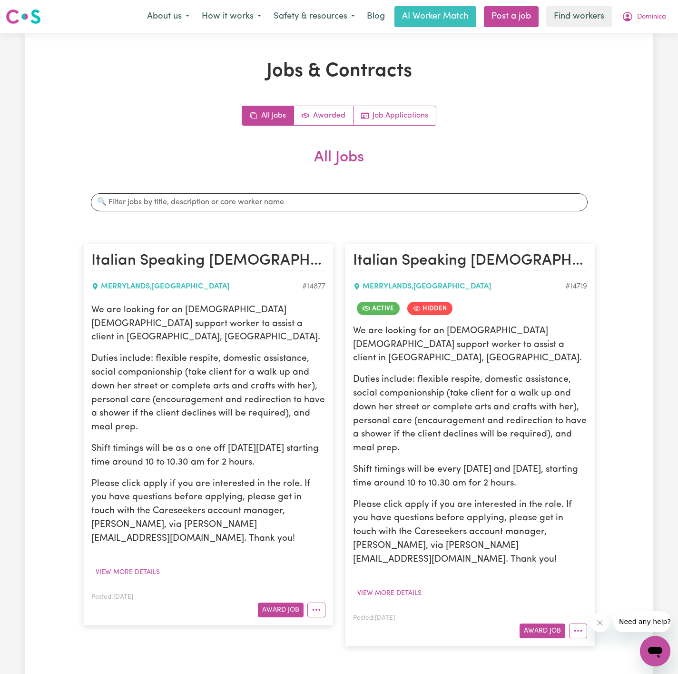
drag, startPoint x: 91, startPoint y: 310, endPoint x: 297, endPoint y: 453, distance: 250.4
click at [297, 453] on article "Italian Speaking Female Support Worker Needed In Merrylands, NSW MERRYLANDS , N…" at bounding box center [208, 434] width 250 height 381
copy div "We are looking for an Italian-speaking female support worker to assist a client…"
click at [639, 20] on span "Dominica" at bounding box center [652, 17] width 29 height 10
click at [632, 43] on link "My Dashboard" at bounding box center [634, 37] width 75 height 18
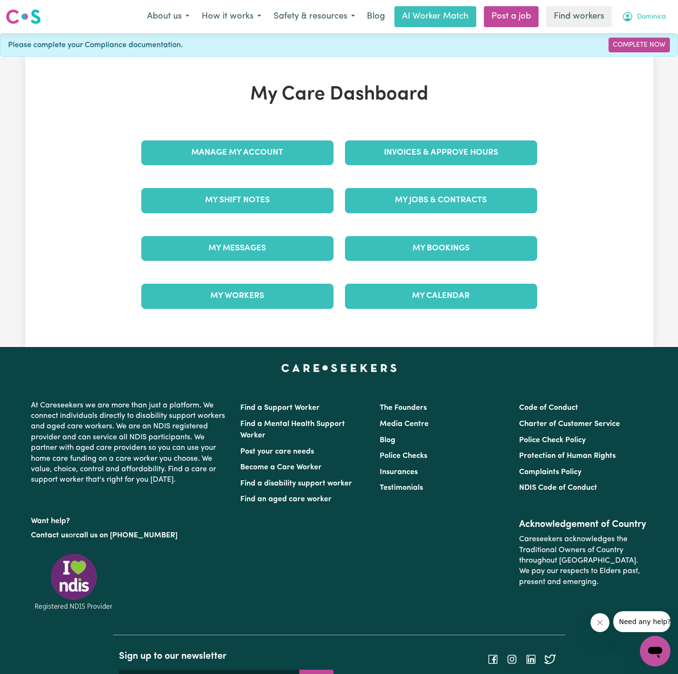
click at [648, 23] on button "Dominica" at bounding box center [644, 17] width 57 height 20
click at [638, 49] on link "Logout" at bounding box center [634, 55] width 75 height 18
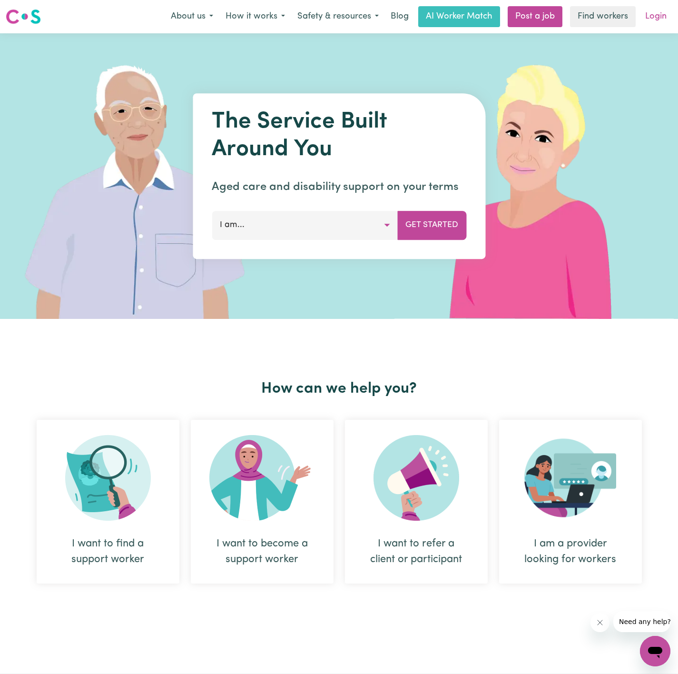
click at [659, 19] on link "Login" at bounding box center [656, 16] width 33 height 21
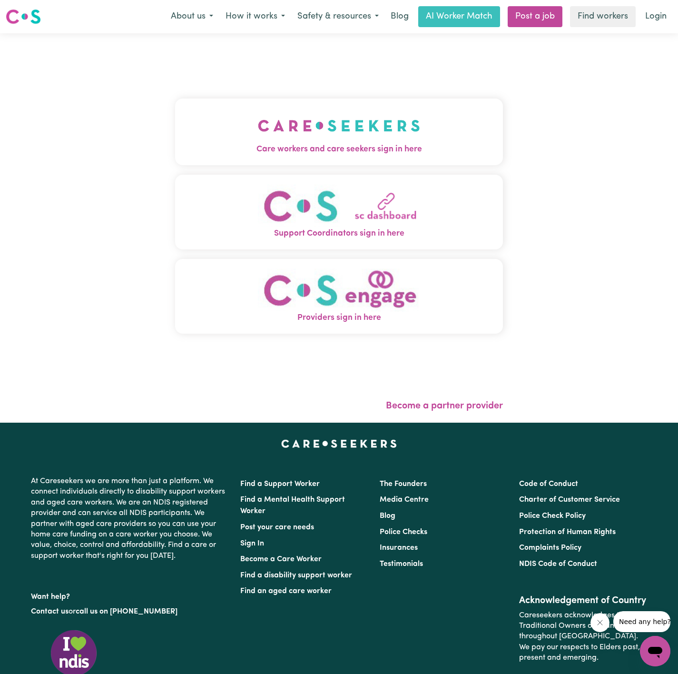
click at [396, 92] on div "Care workers and care seekers sign in here Support Coordinators sign in here Pr…" at bounding box center [339, 220] width 328 height 337
click at [376, 119] on img "Care workers and care seekers sign in here" at bounding box center [339, 125] width 162 height 35
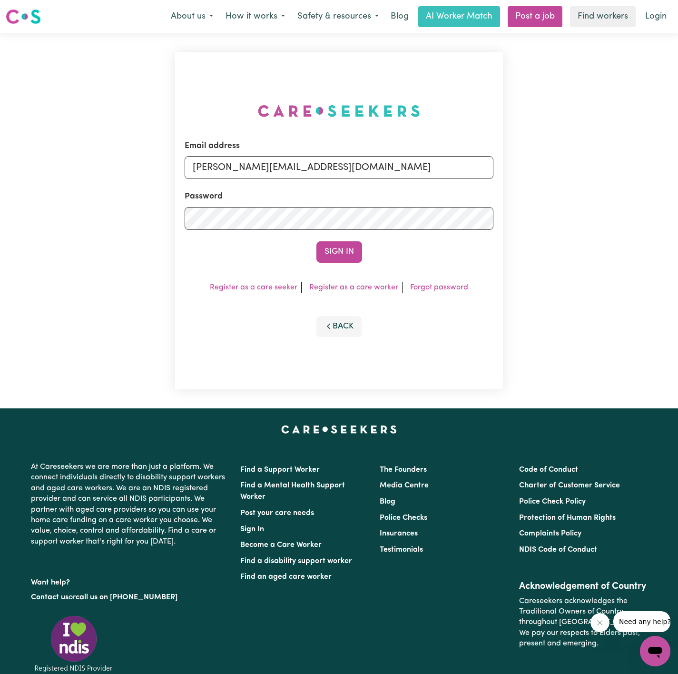
drag, startPoint x: 379, startPoint y: 150, endPoint x: 373, endPoint y: 163, distance: 14.1
click at [376, 152] on div "Email address dyan@careseekers.com.au" at bounding box center [339, 159] width 309 height 39
click at [362, 168] on input "[PERSON_NAME][EMAIL_ADDRESS][DOMAIN_NAME]" at bounding box center [339, 167] width 309 height 23
drag, startPoint x: 242, startPoint y: 168, endPoint x: 449, endPoint y: 185, distance: 207.8
click at [449, 185] on form "Email address superuser~JoanFergusonKNC@careseekers.com.au Password Sign In" at bounding box center [339, 201] width 309 height 123
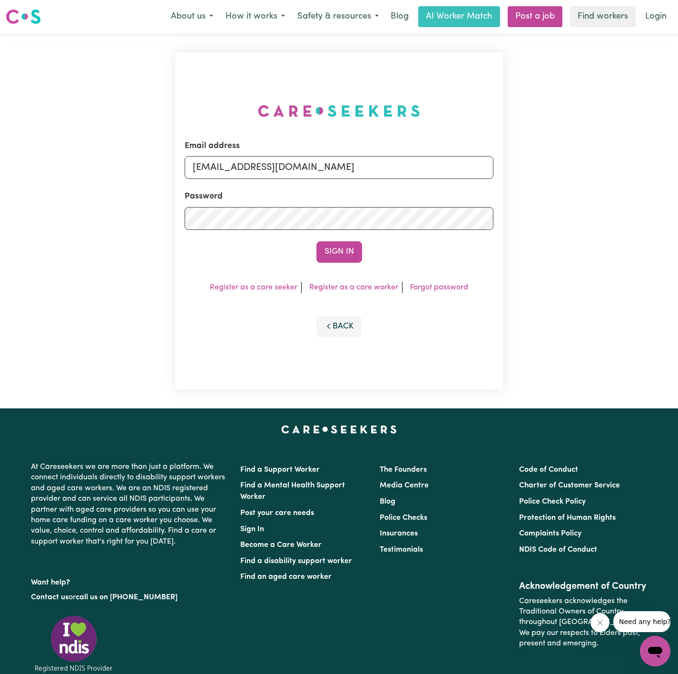
type input "superuser~RhondaPIC@careseekers.com.au"
click at [317, 241] on button "Sign In" at bounding box center [340, 251] width 46 height 21
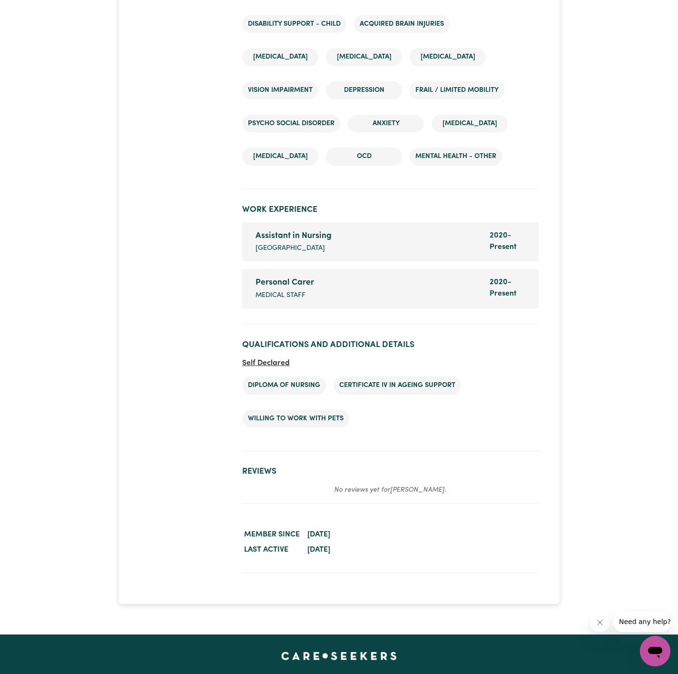
scroll to position [1714, 0]
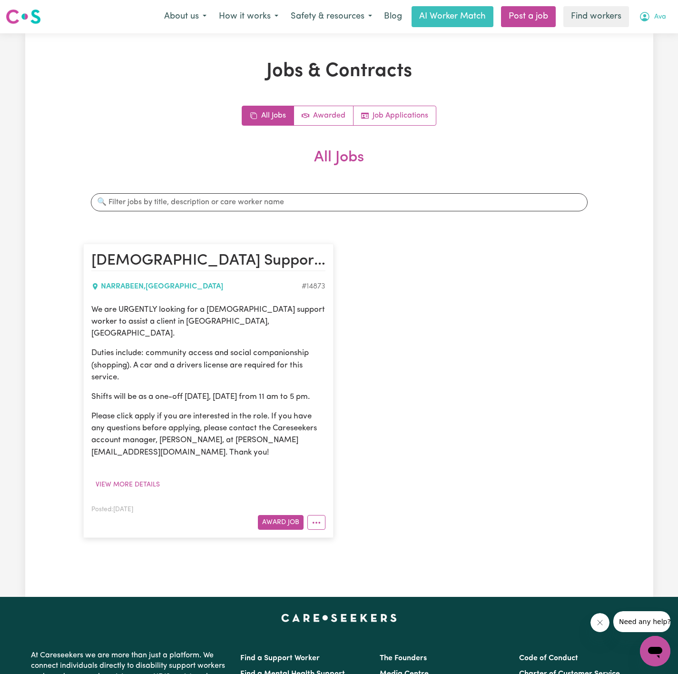
click at [655, 18] on span "Ava" at bounding box center [661, 17] width 12 height 10
click at [648, 46] on link "Logout" at bounding box center [634, 55] width 75 height 18
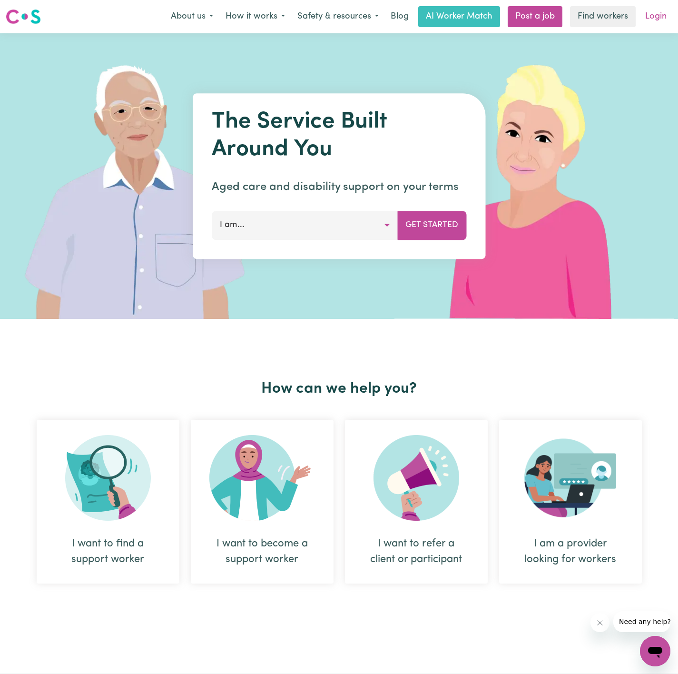
click at [662, 20] on link "Login" at bounding box center [656, 16] width 33 height 21
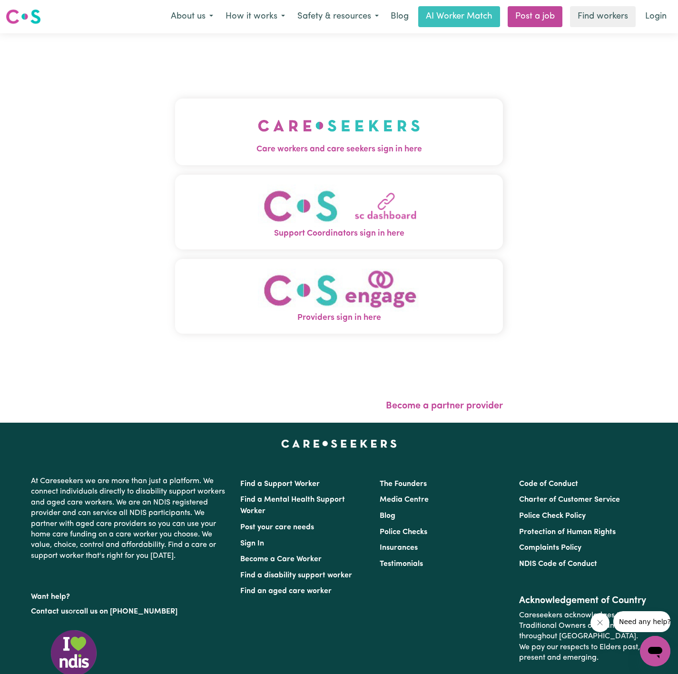
click at [396, 113] on img "Care workers and care seekers sign in here" at bounding box center [339, 125] width 162 height 35
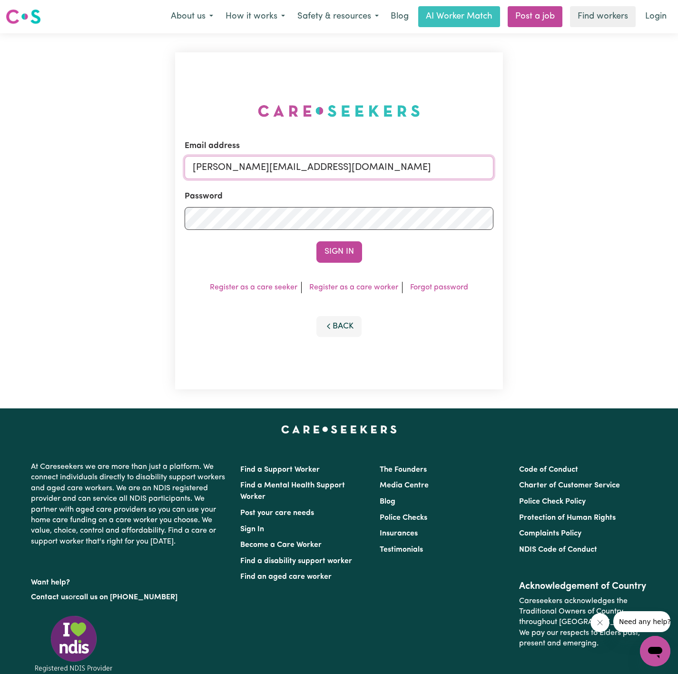
click at [359, 156] on input "[PERSON_NAME][EMAIL_ADDRESS][DOMAIN_NAME]" at bounding box center [339, 167] width 309 height 23
drag, startPoint x: 244, startPoint y: 169, endPoint x: 448, endPoint y: 180, distance: 203.6
click at [448, 180] on form "Email address [EMAIL_ADDRESS][DOMAIN_NAME] Password Sign In" at bounding box center [339, 201] width 309 height 123
type input "[EMAIL_ADDRESS][DOMAIN_NAME]"
click at [340, 241] on button "Sign In" at bounding box center [340, 251] width 46 height 21
